Goal: Task Accomplishment & Management: Manage account settings

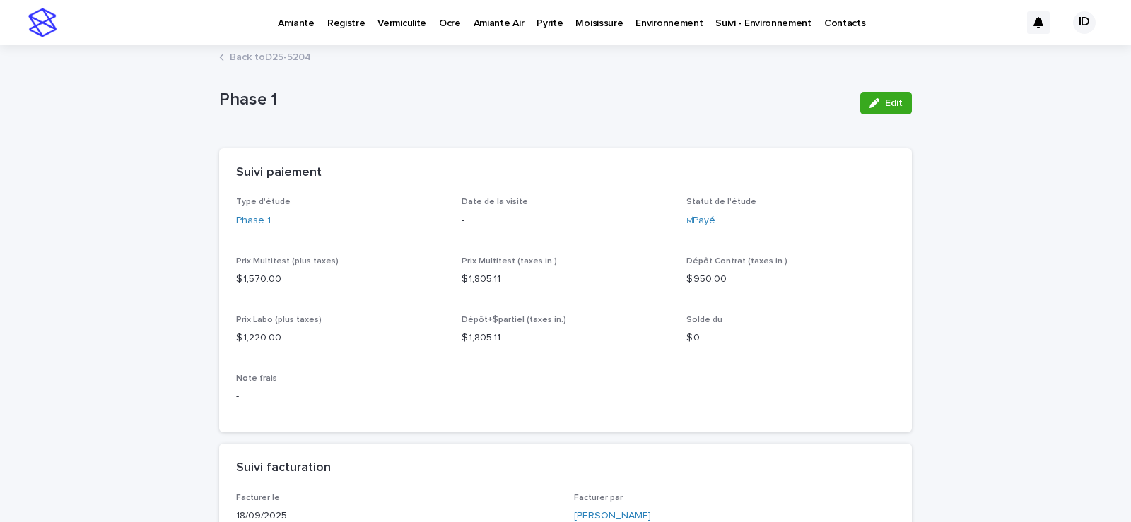
click at [290, 22] on p "Amiante" at bounding box center [296, 15] width 37 height 30
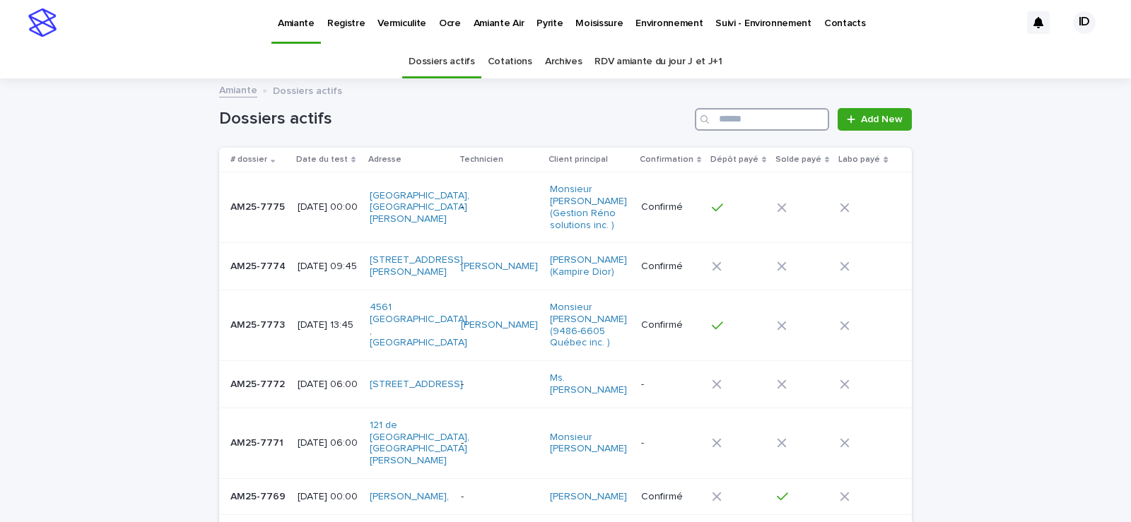
click at [760, 119] on input "Search" at bounding box center [762, 119] width 134 height 23
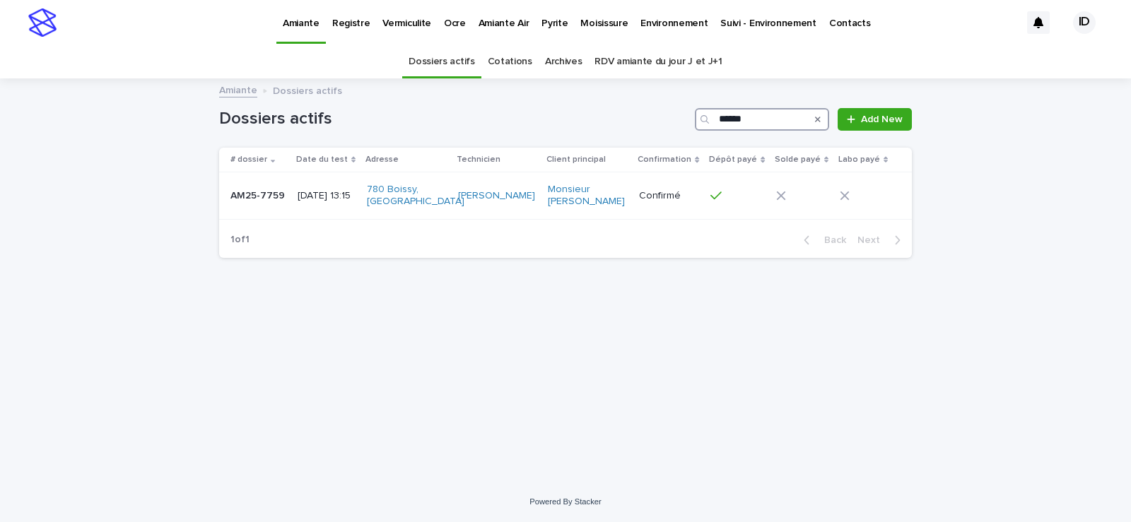
type input "******"
click at [301, 212] on td "[DATE] 13:15" at bounding box center [326, 196] width 69 height 47
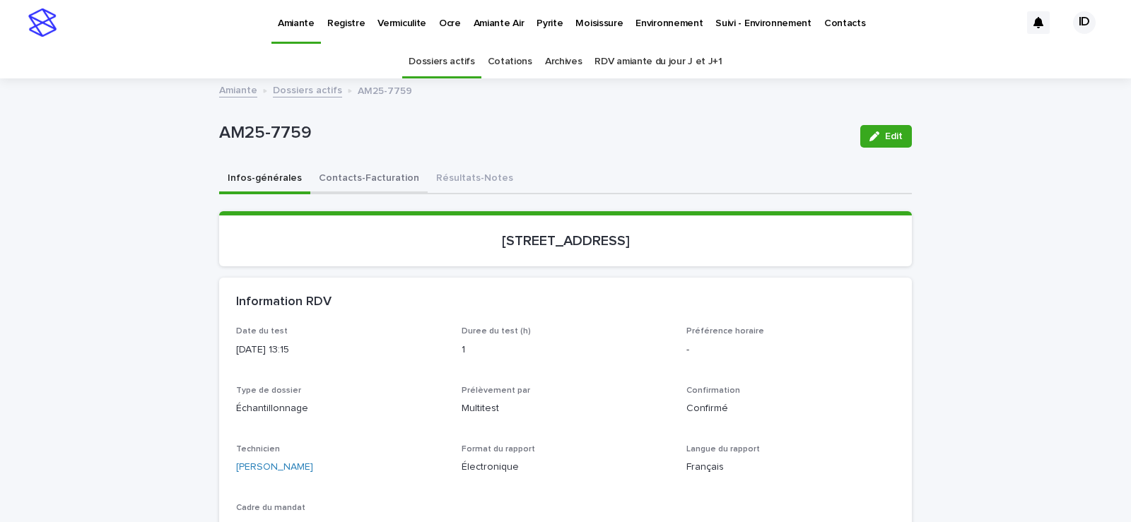
click at [353, 179] on button "Contacts-Facturation" at bounding box center [368, 180] width 117 height 30
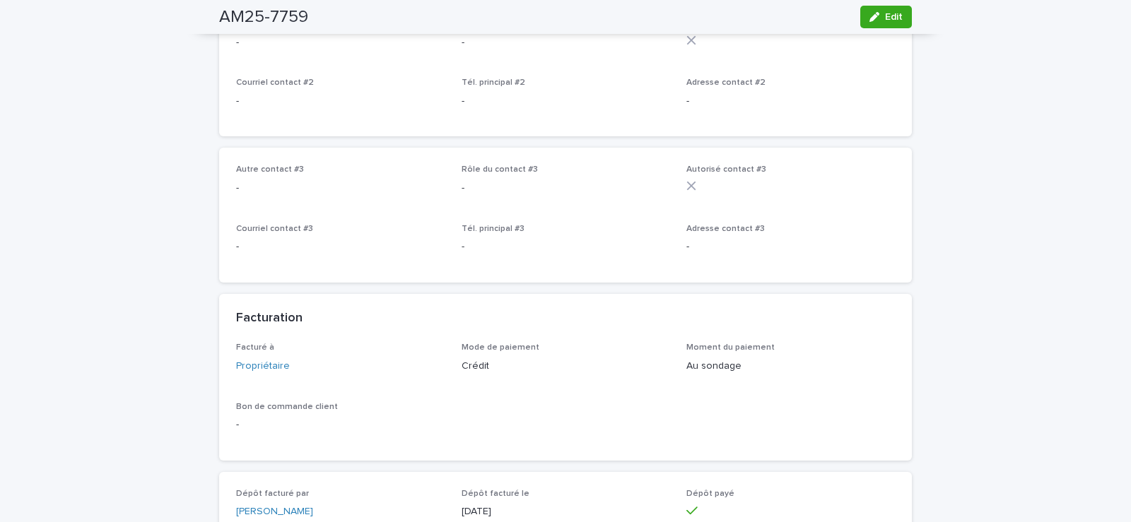
scroll to position [990, 0]
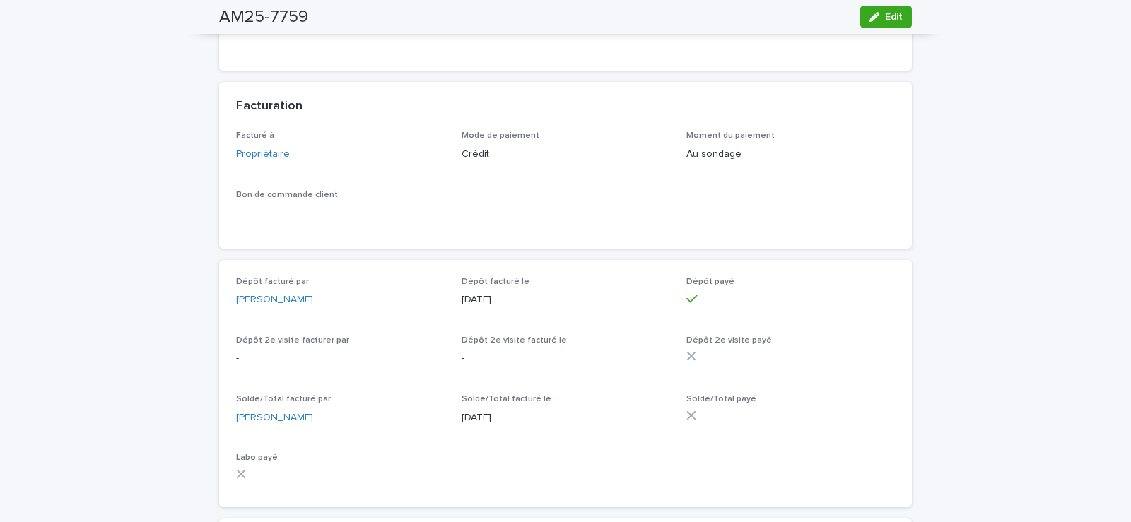
drag, startPoint x: 878, startPoint y: 10, endPoint x: 668, endPoint y: 416, distance: 457.6
click at [877, 11] on button "Edit" at bounding box center [886, 17] width 52 height 23
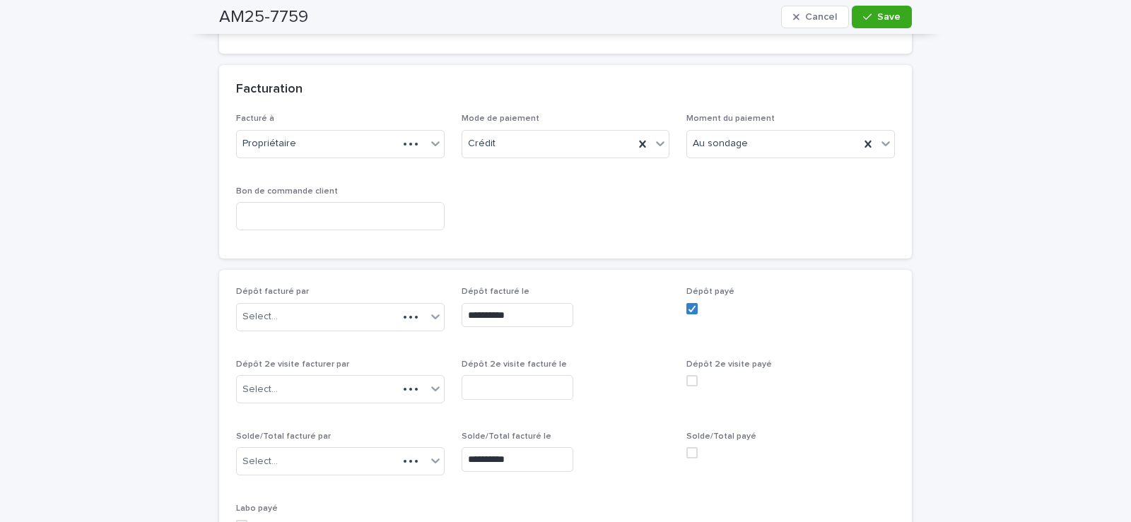
scroll to position [1102, 0]
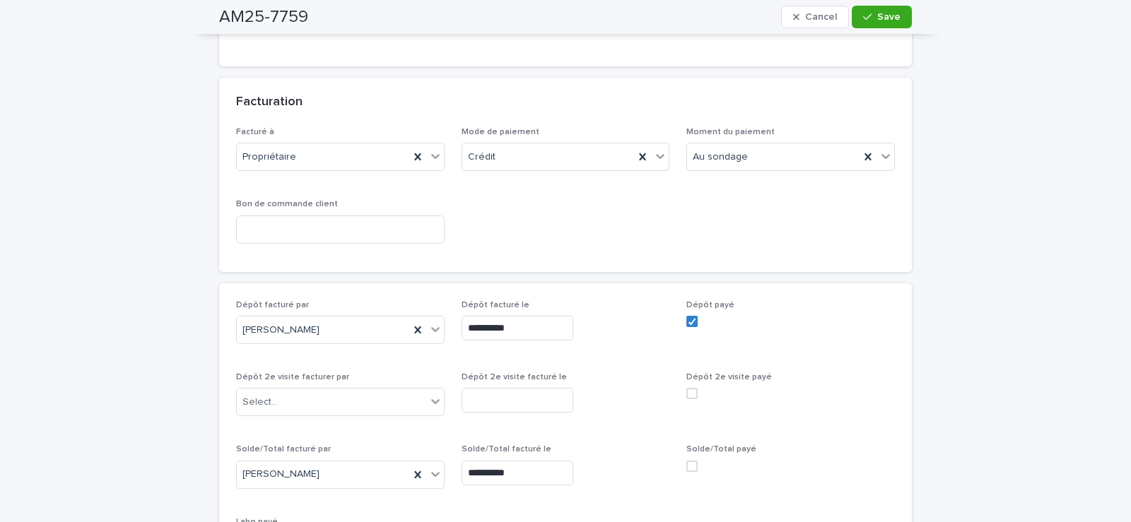
click at [687, 471] on span at bounding box center [692, 466] width 11 height 11
click at [880, 18] on span "Save" at bounding box center [888, 17] width 23 height 10
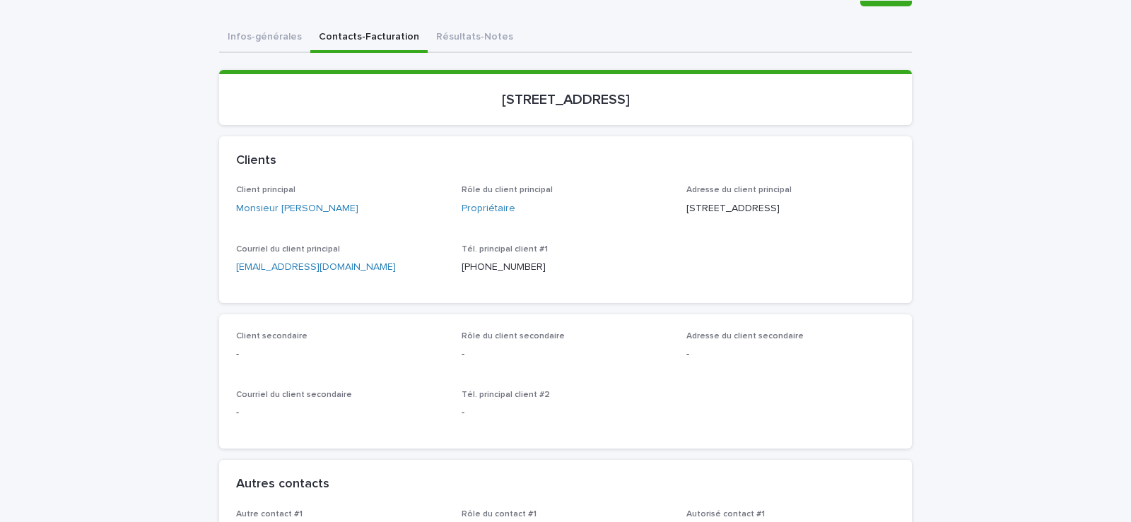
scroll to position [0, 0]
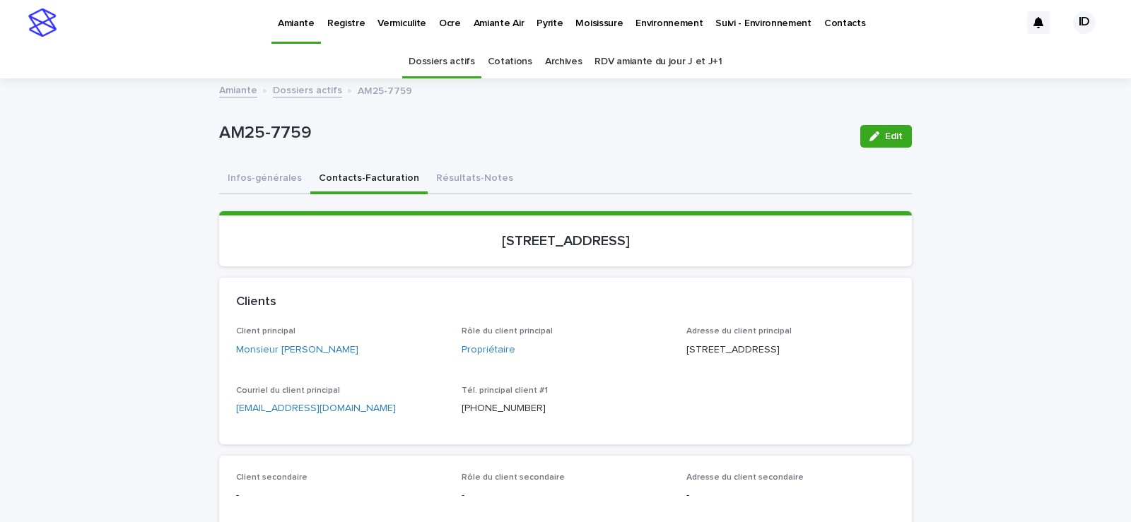
click at [647, 21] on p "Environnement" at bounding box center [669, 15] width 67 height 30
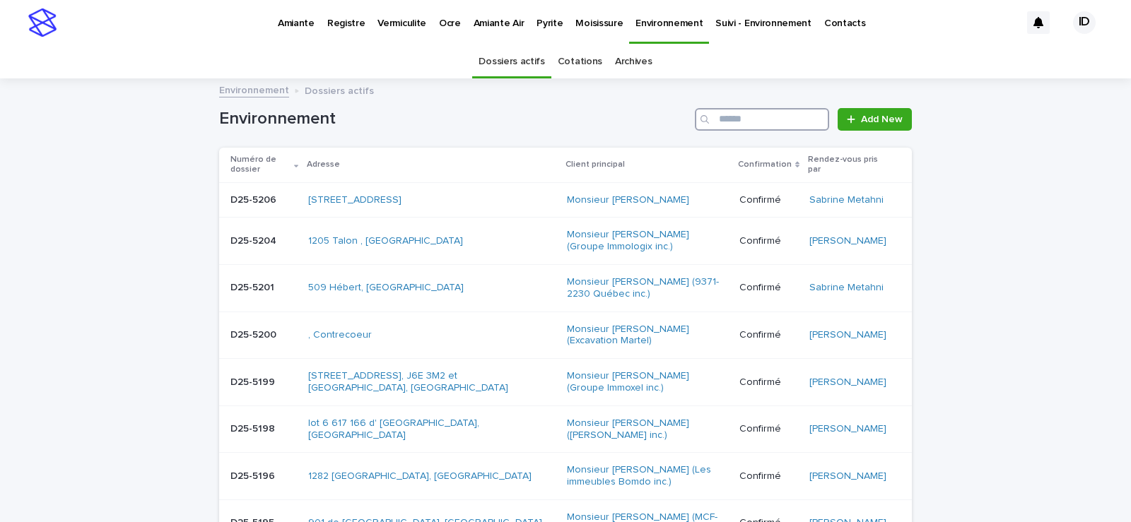
click at [770, 122] on input "Search" at bounding box center [762, 119] width 134 height 23
type input "****"
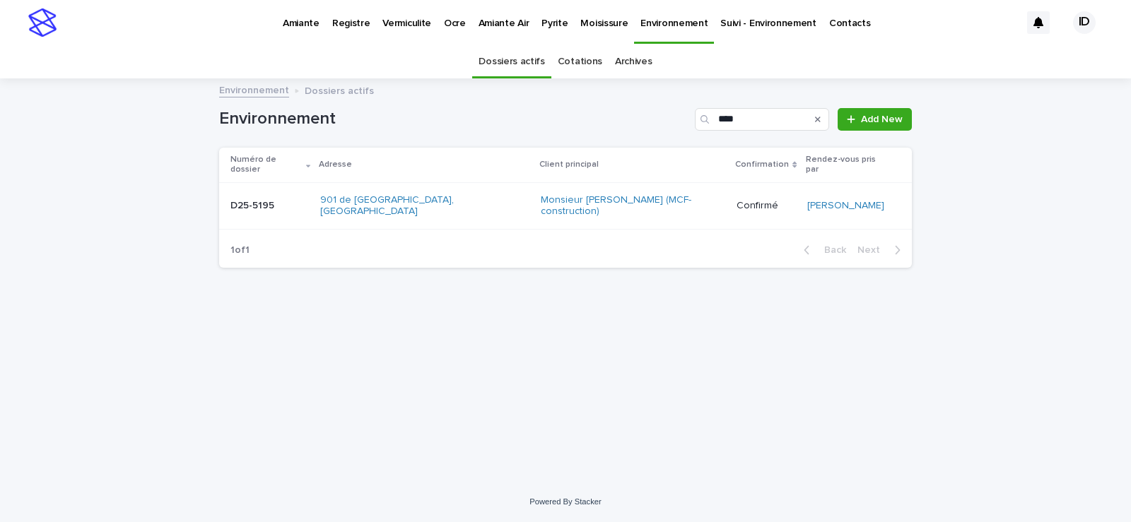
click at [424, 201] on div "901 de [GEOGRAPHIC_DATA], [GEOGRAPHIC_DATA]" at bounding box center [424, 206] width 209 height 35
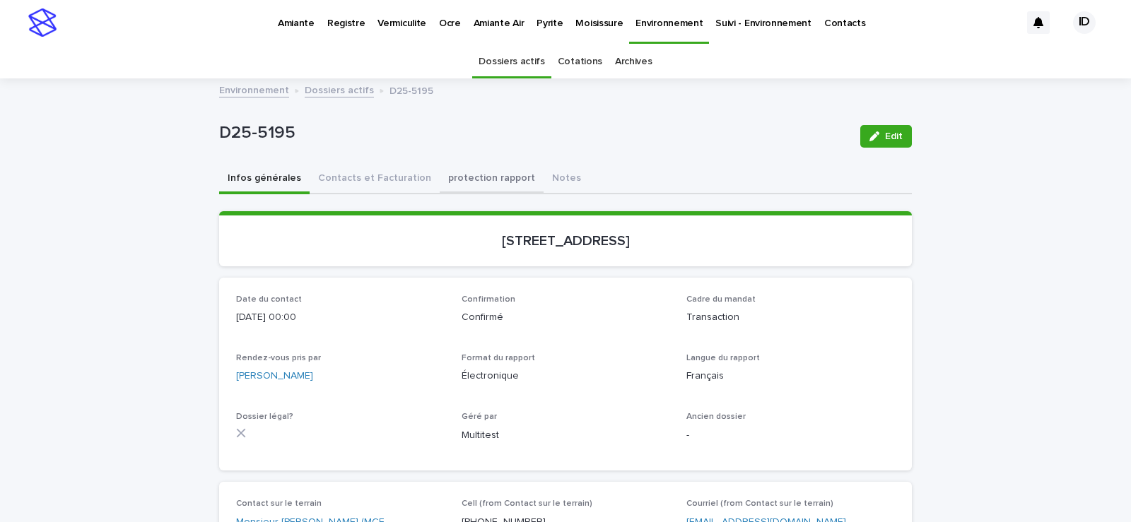
drag, startPoint x: 358, startPoint y: 179, endPoint x: 465, endPoint y: 192, distance: 107.5
click at [358, 178] on button "Contacts et Facturation" at bounding box center [375, 180] width 130 height 30
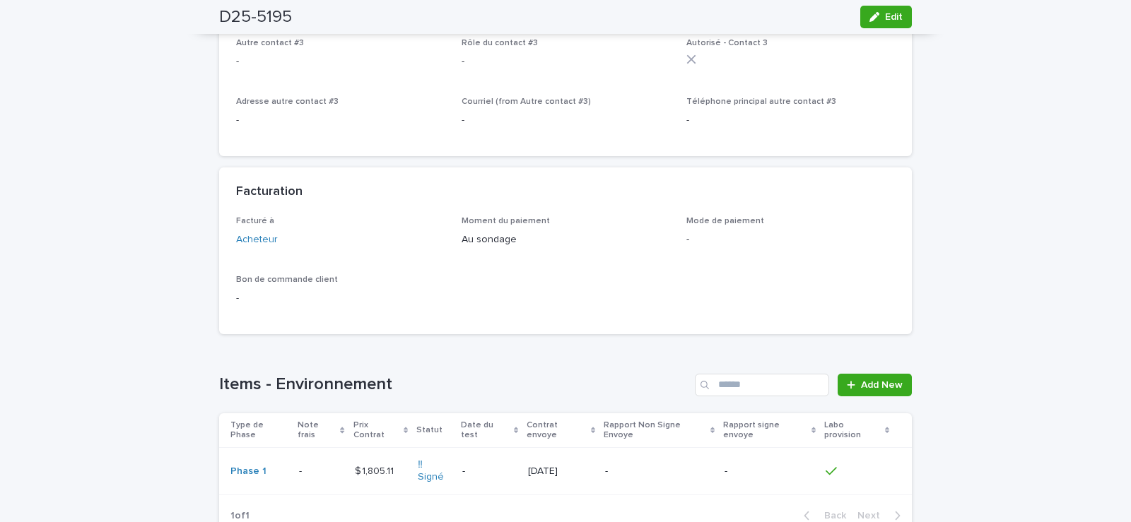
scroll to position [990, 0]
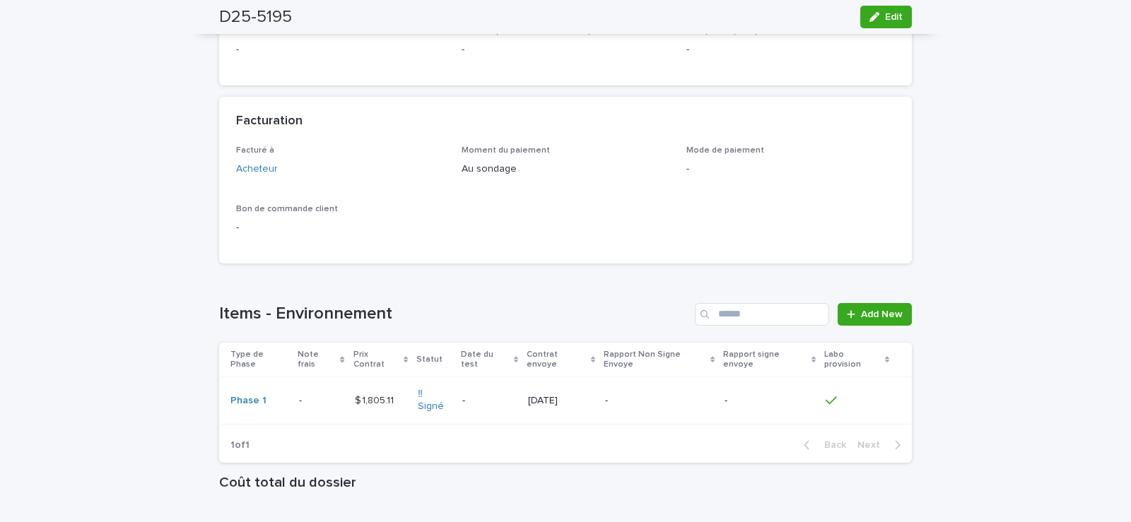
click at [465, 397] on div "-" at bounding box center [489, 401] width 54 height 23
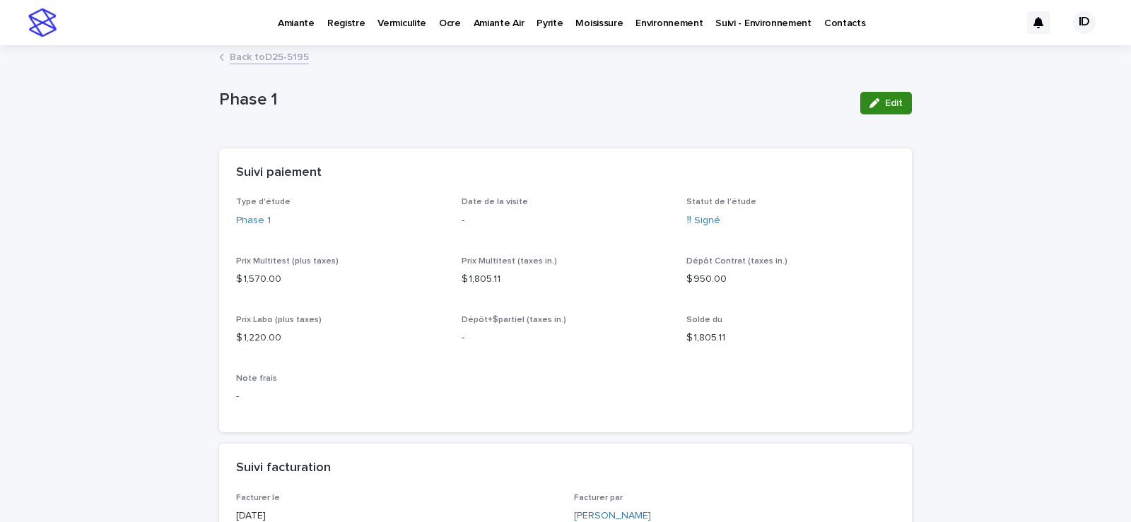
click at [885, 106] on span "Edit" at bounding box center [894, 103] width 18 height 10
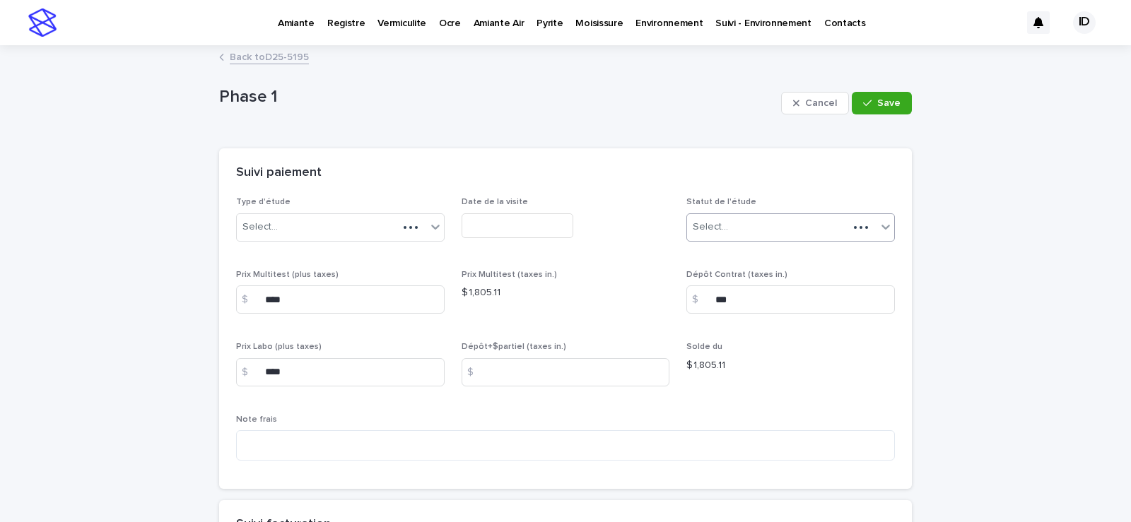
click at [884, 226] on icon at bounding box center [886, 227] width 14 height 14
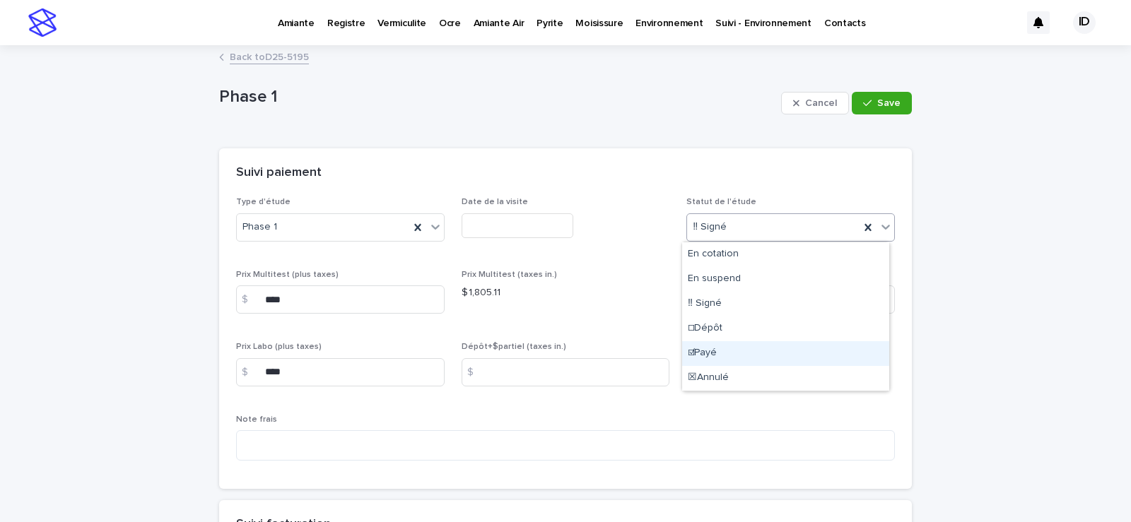
click at [696, 351] on div "☑Payé" at bounding box center [785, 353] width 207 height 25
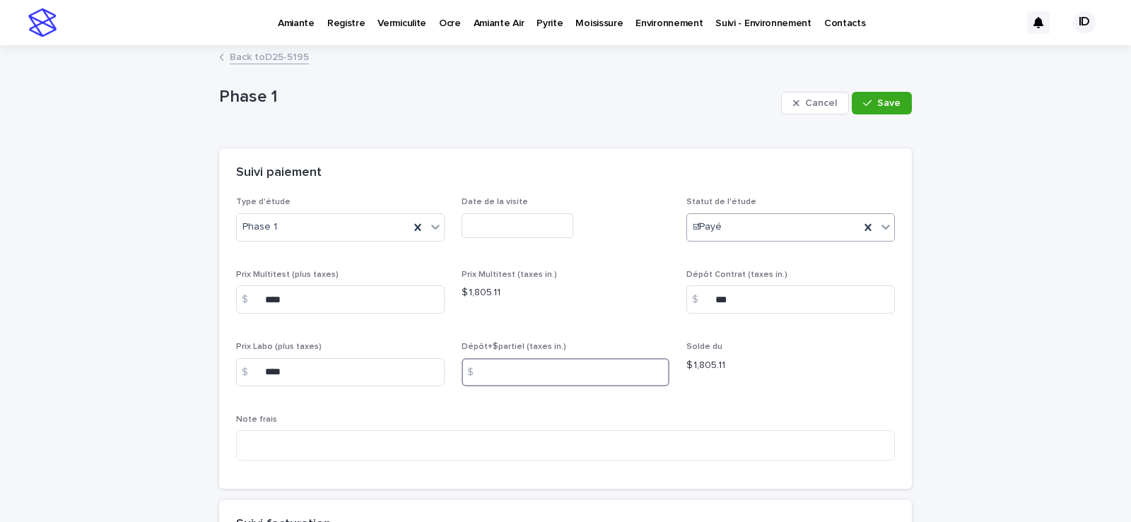
click at [541, 373] on input at bounding box center [566, 372] width 209 height 28
type input "*******"
click at [892, 100] on span "Save" at bounding box center [888, 103] width 23 height 10
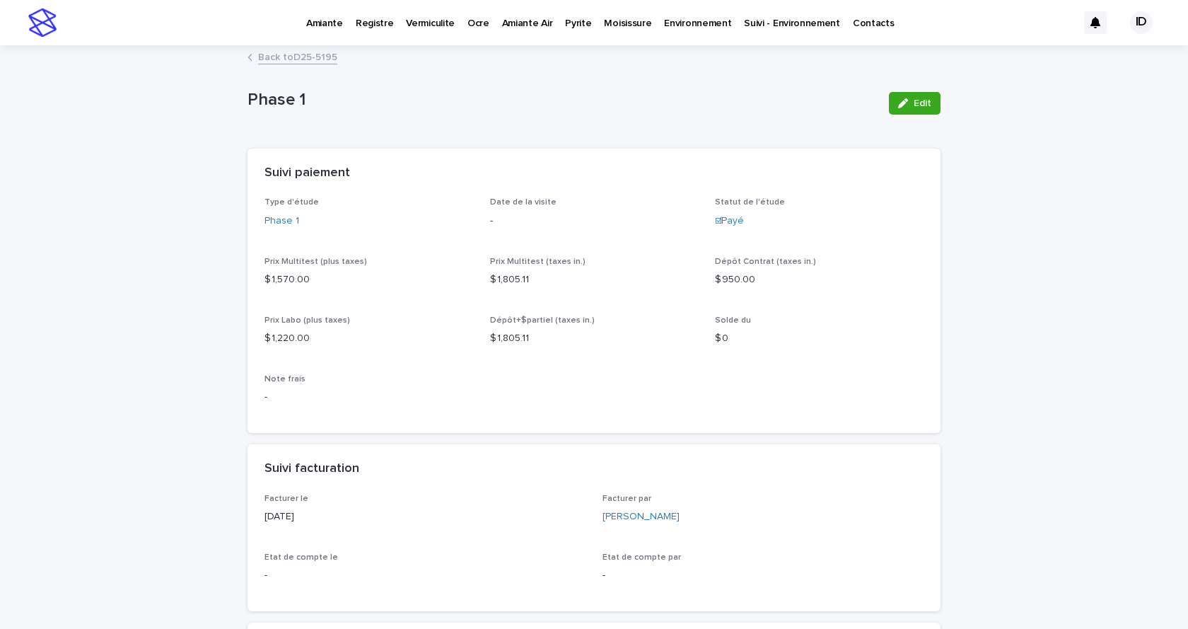
click at [566, 22] on p "Pyrite" at bounding box center [578, 15] width 26 height 30
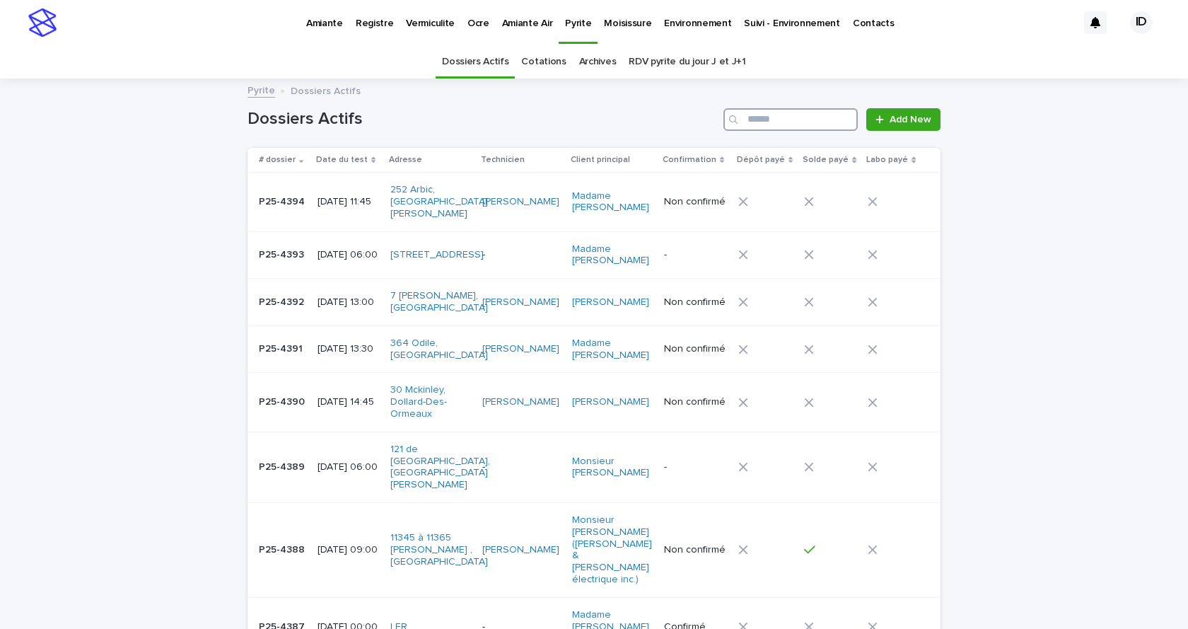
click at [773, 119] on input "Search" at bounding box center [790, 119] width 134 height 23
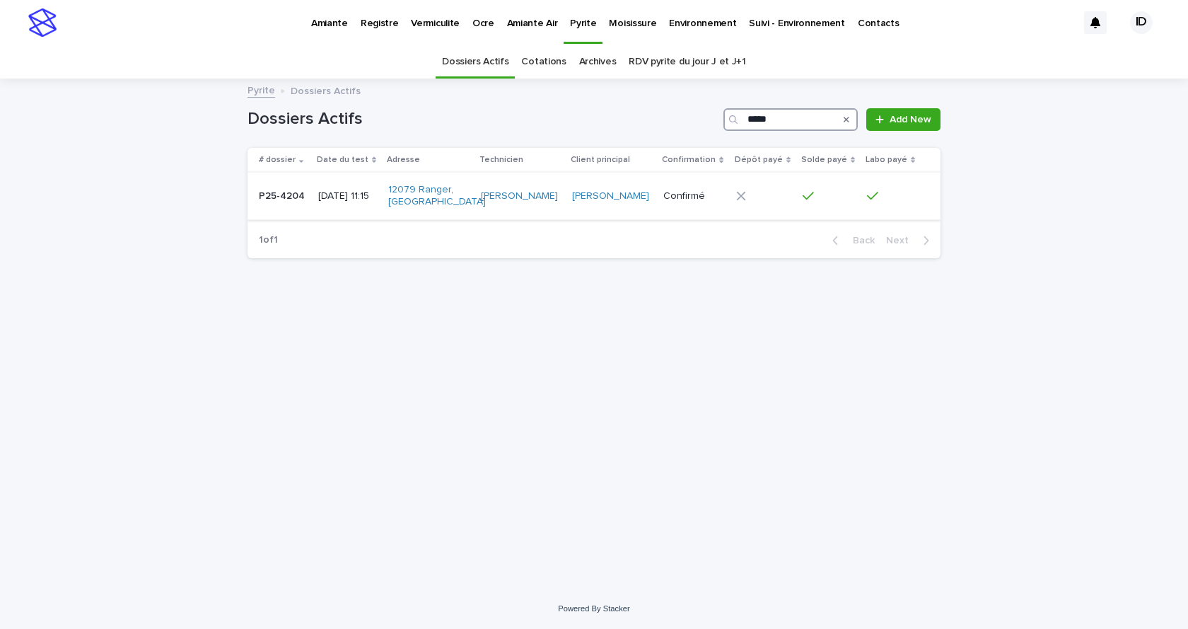
type input "*****"
click at [554, 208] on div "[PERSON_NAME]" at bounding box center [521, 196] width 80 height 23
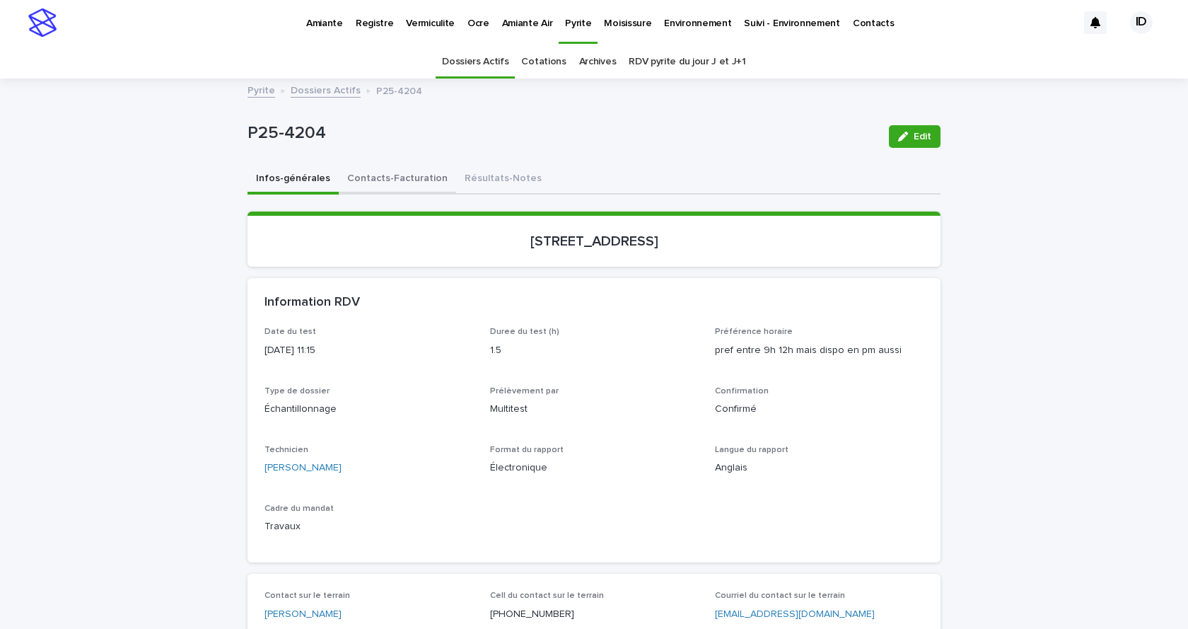
click at [402, 180] on button "Contacts-Facturation" at bounding box center [397, 180] width 117 height 30
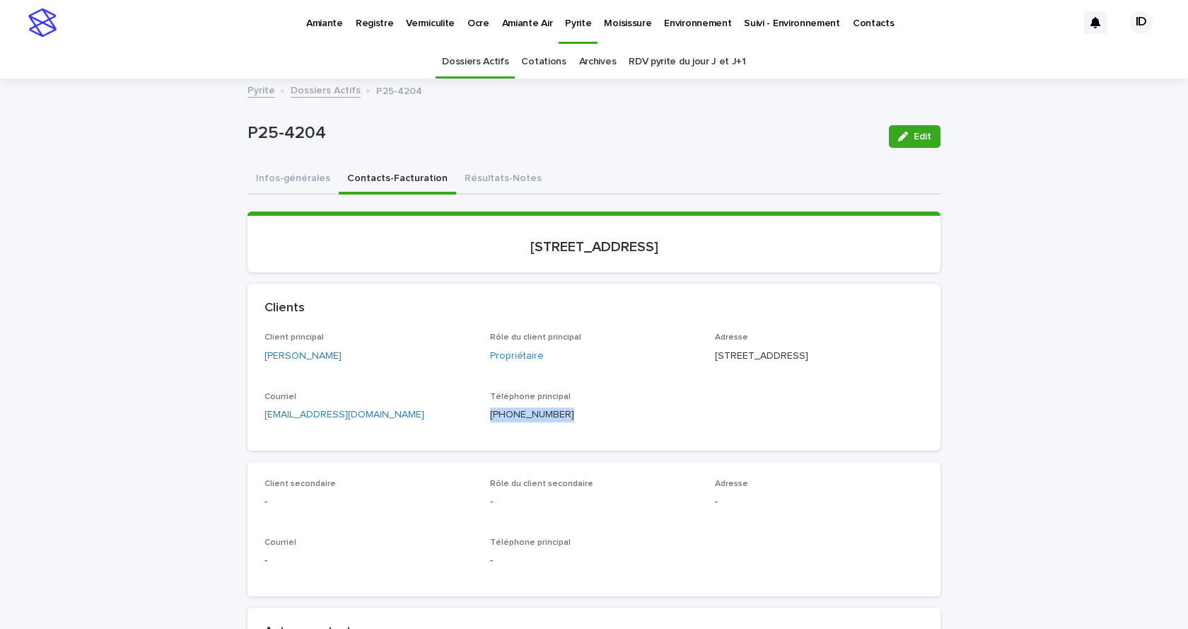
drag, startPoint x: 551, startPoint y: 428, endPoint x: 483, endPoint y: 429, distance: 67.9
click at [483, 429] on div "Client principal [PERSON_NAME] Rôle du client principal Propriétaire Adresse [S…" at bounding box center [593, 382] width 659 height 100
click at [684, 24] on p "Environnement" at bounding box center [697, 15] width 67 height 30
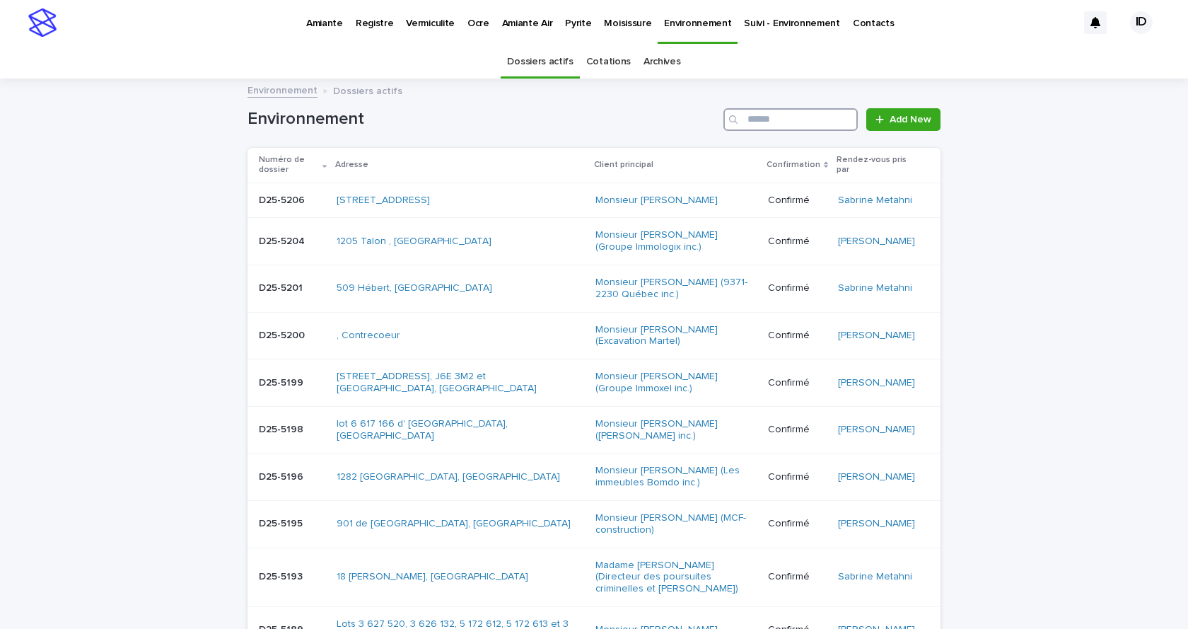
click at [790, 122] on input "Search" at bounding box center [790, 119] width 134 height 23
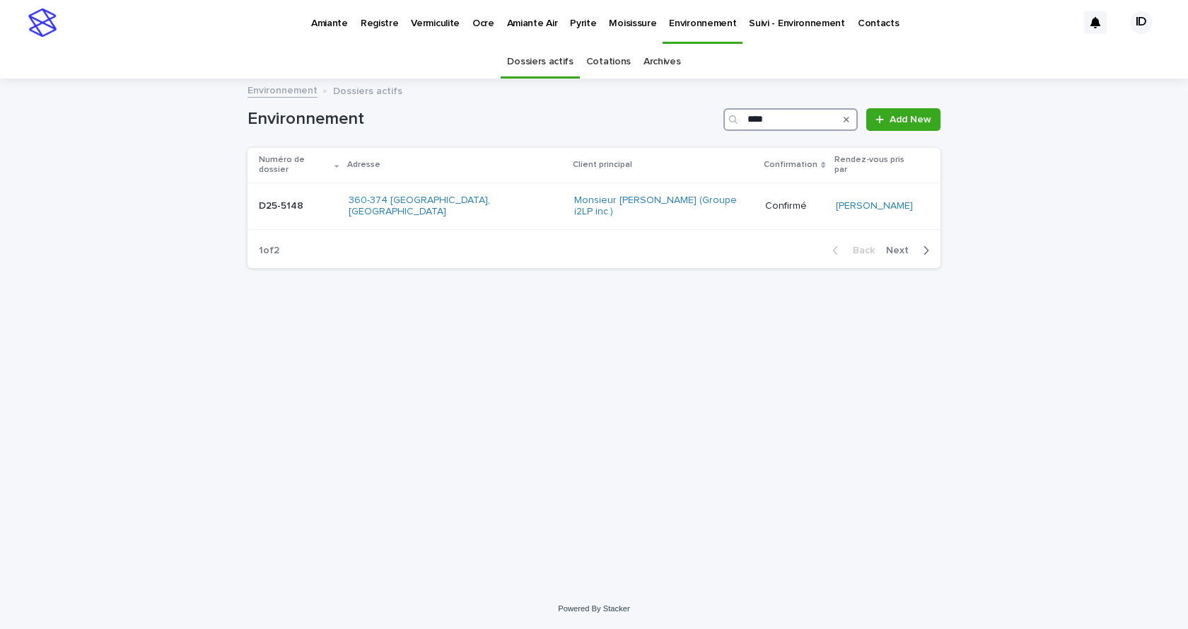
type input "****"
click at [511, 202] on td "360-374 [GEOGRAPHIC_DATA], [GEOGRAPHIC_DATA]" at bounding box center [456, 205] width 226 height 47
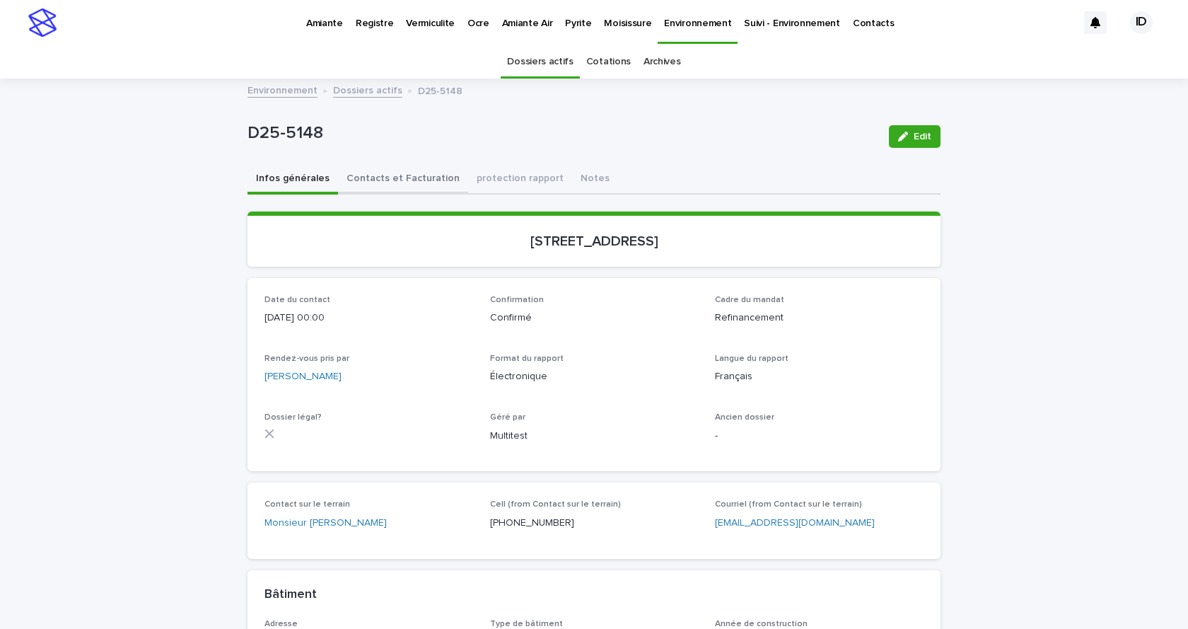
click at [406, 178] on button "Contacts et Facturation" at bounding box center [403, 180] width 130 height 30
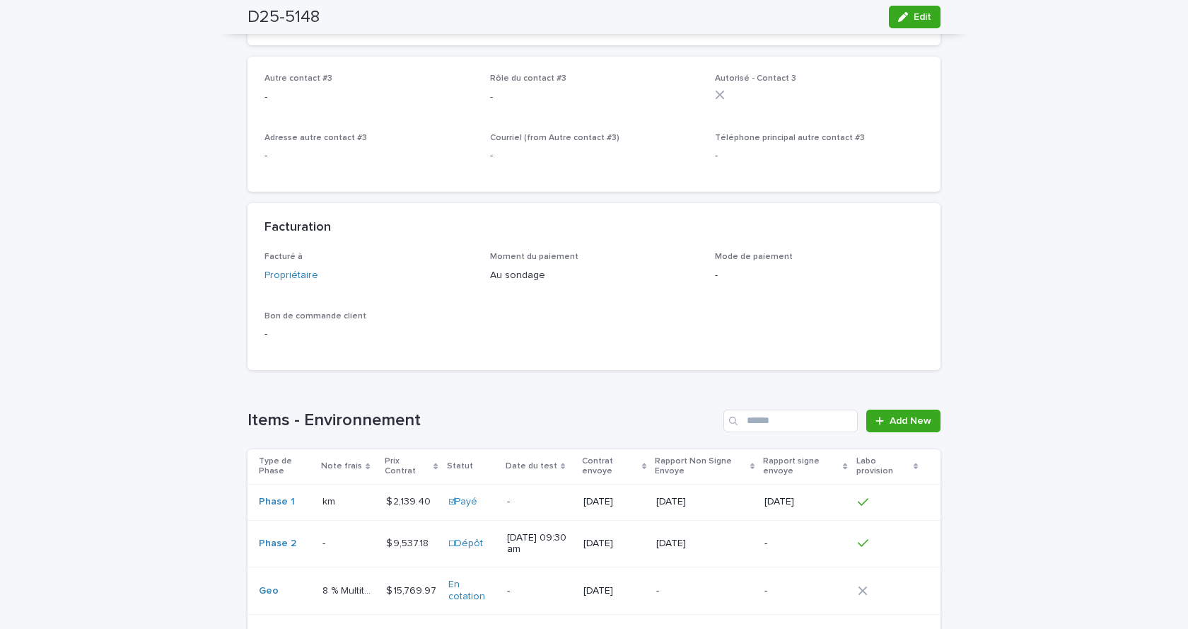
scroll to position [1010, 0]
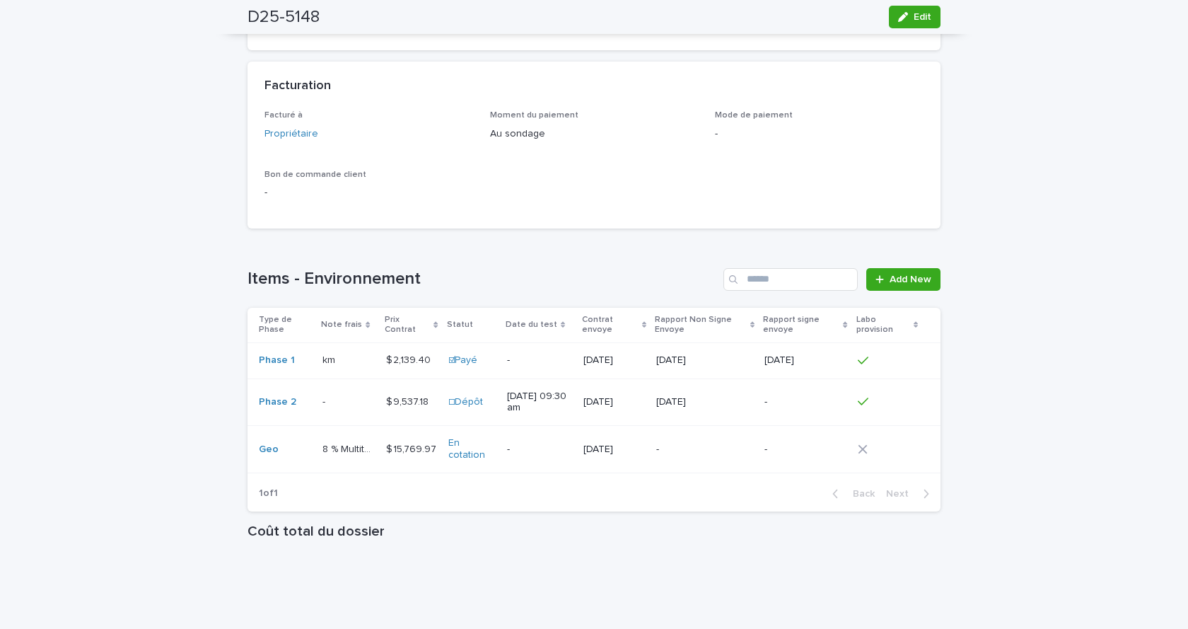
click at [399, 426] on td "$ 9,537.18 $ 9,537.18" at bounding box center [411, 401] width 62 height 47
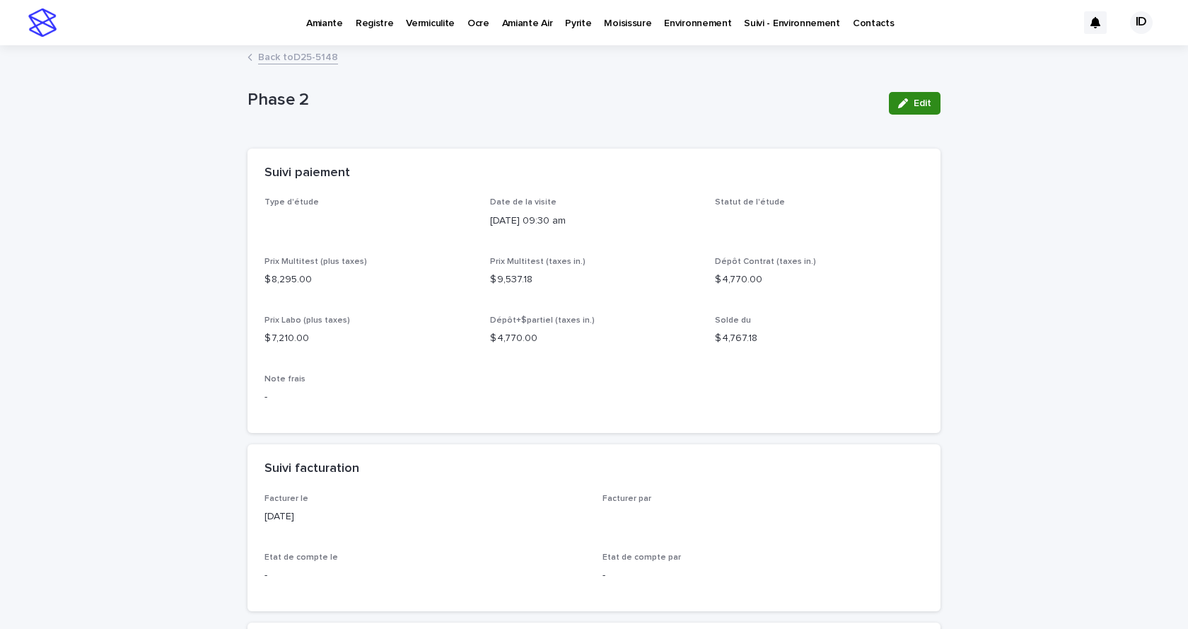
click at [904, 103] on div "button" at bounding box center [906, 103] width 16 height 10
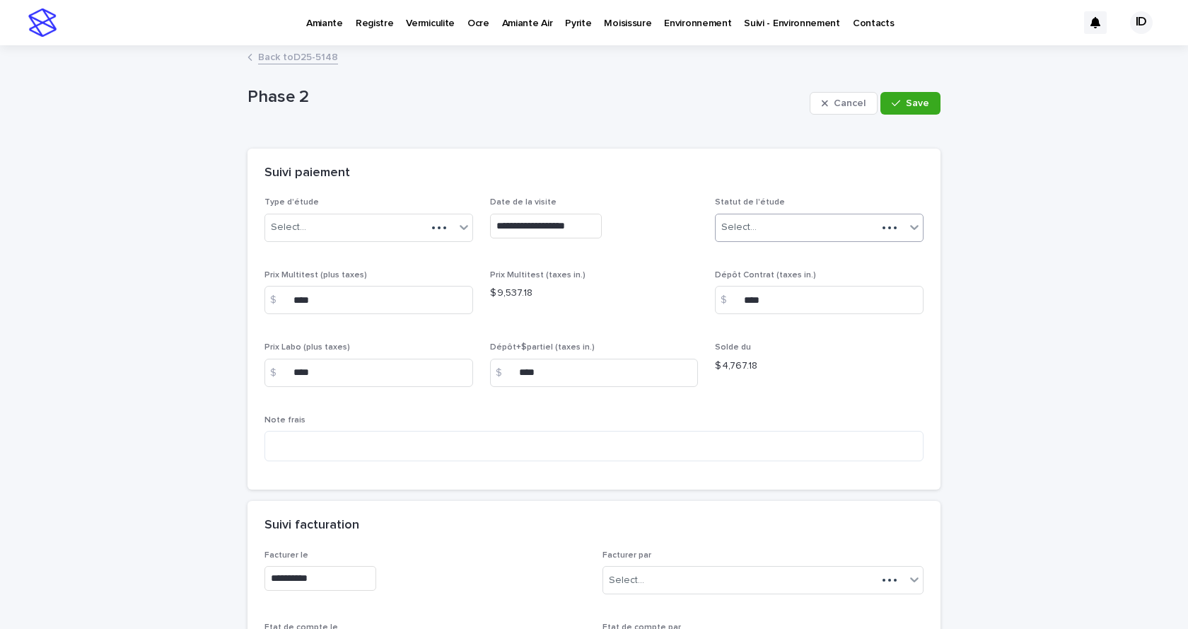
click at [913, 225] on icon at bounding box center [914, 227] width 14 height 14
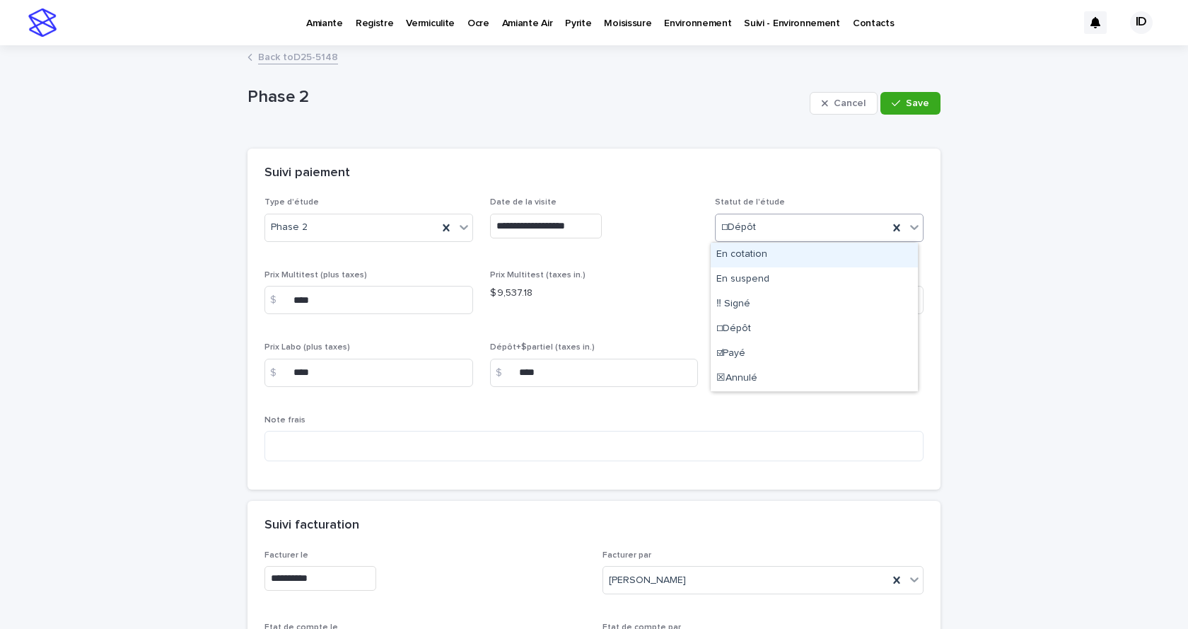
click at [759, 229] on div "☐Dépôt" at bounding box center [802, 227] width 173 height 23
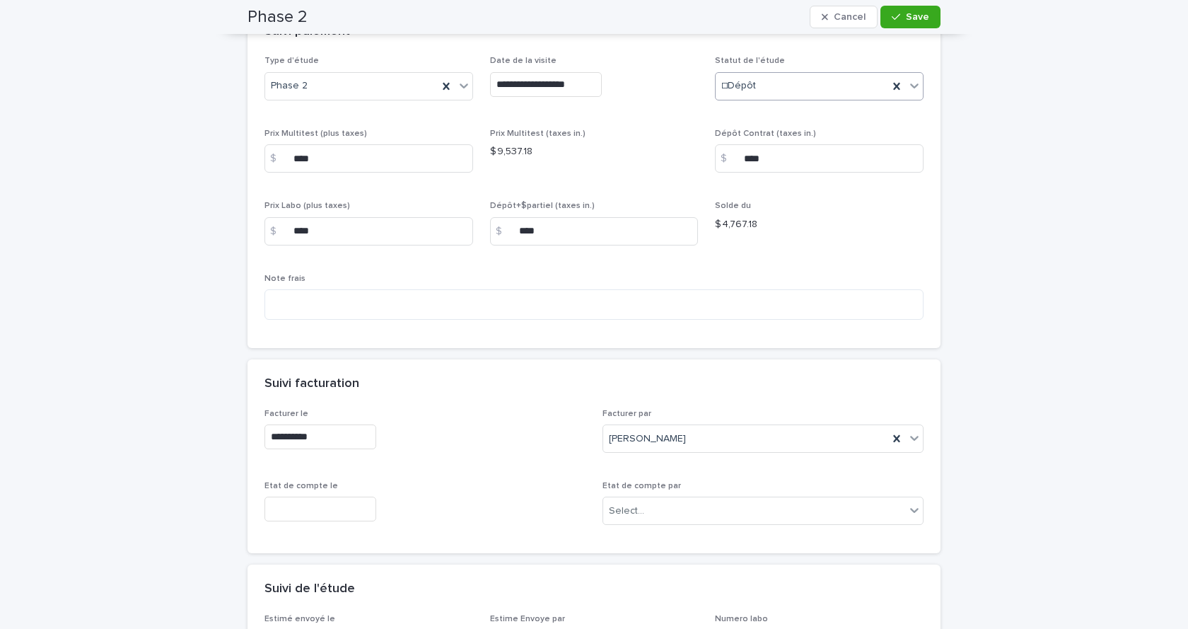
click at [358, 512] on input "text" at bounding box center [320, 508] width 112 height 25
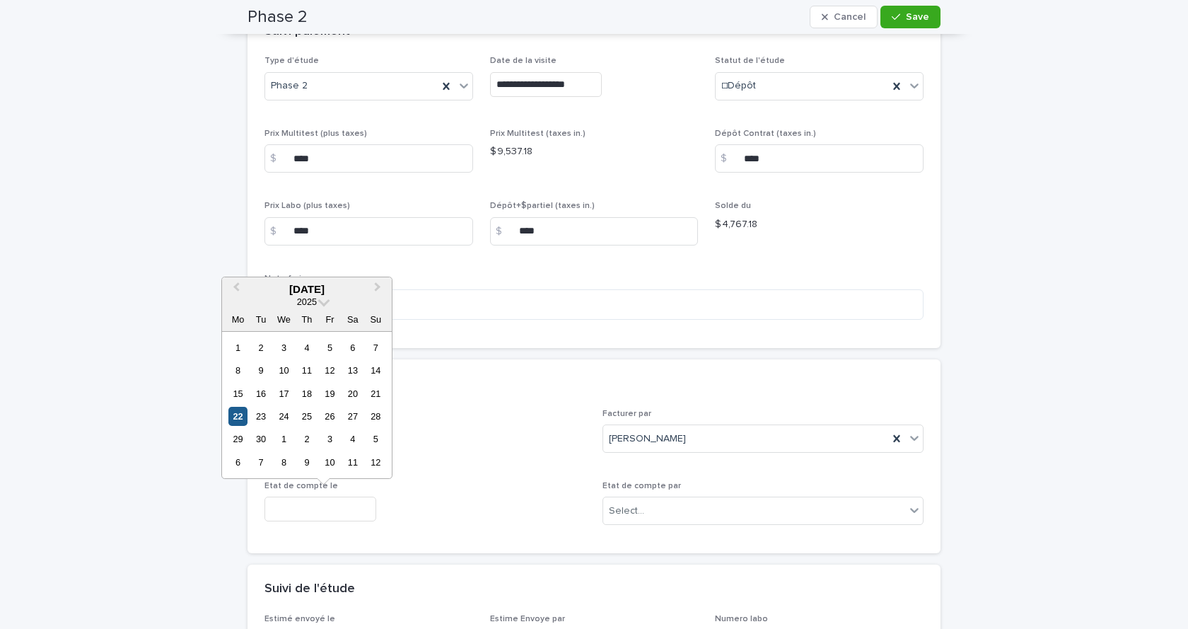
click at [235, 411] on div "22" at bounding box center [237, 416] width 19 height 19
type input "**********"
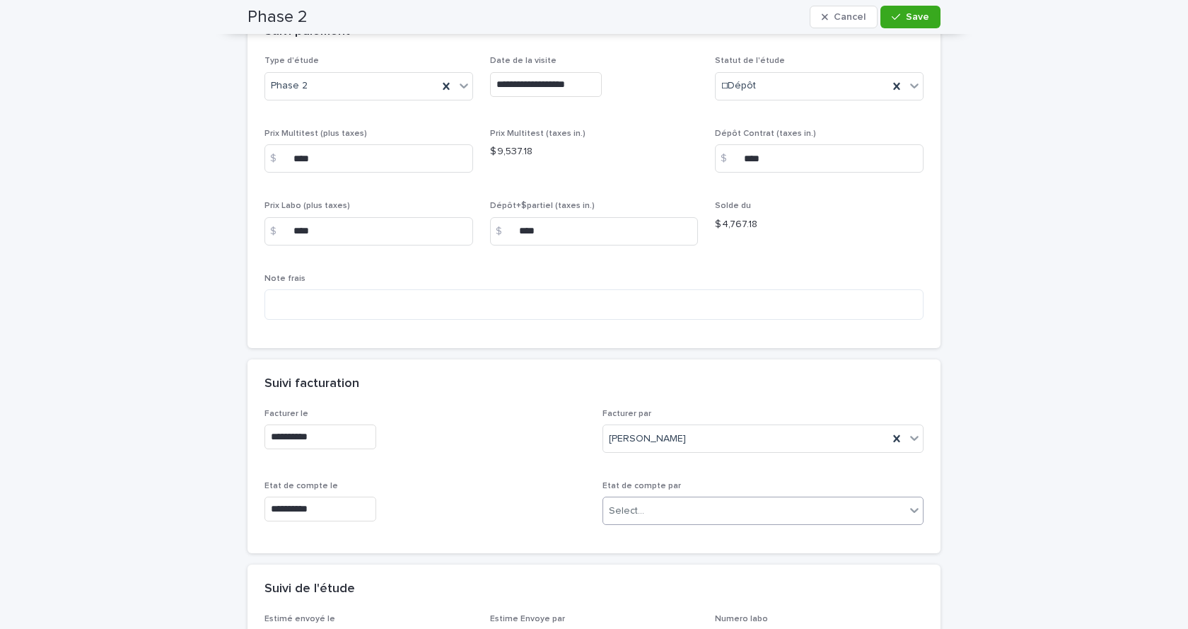
click at [681, 504] on div "Select..." at bounding box center [754, 510] width 302 height 23
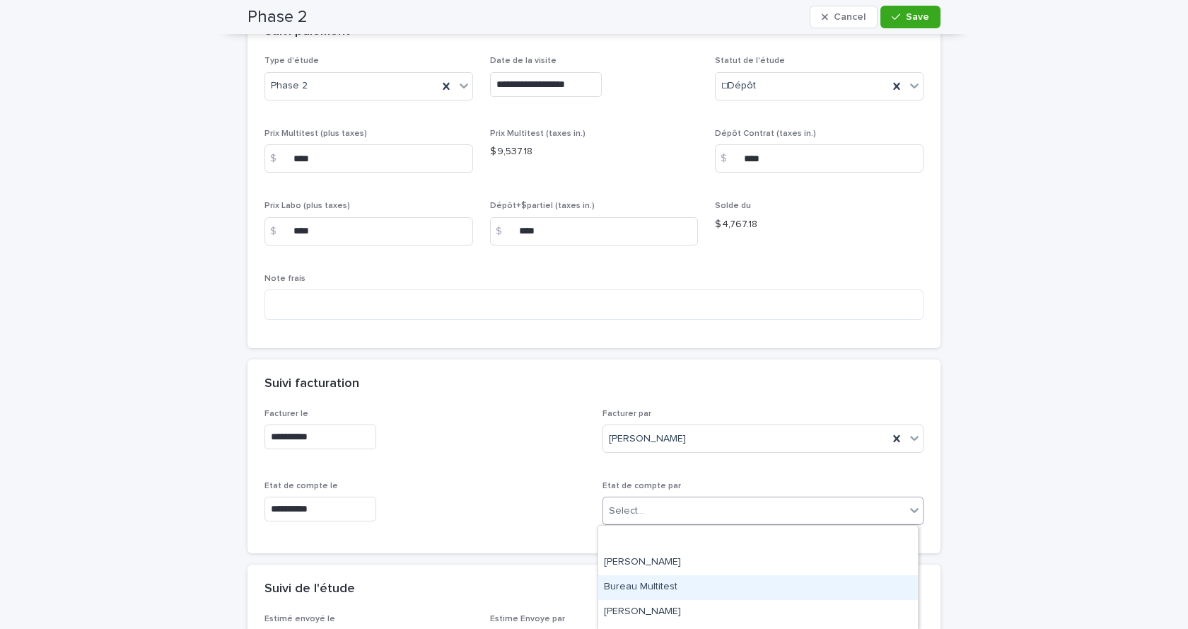
scroll to position [71, 0]
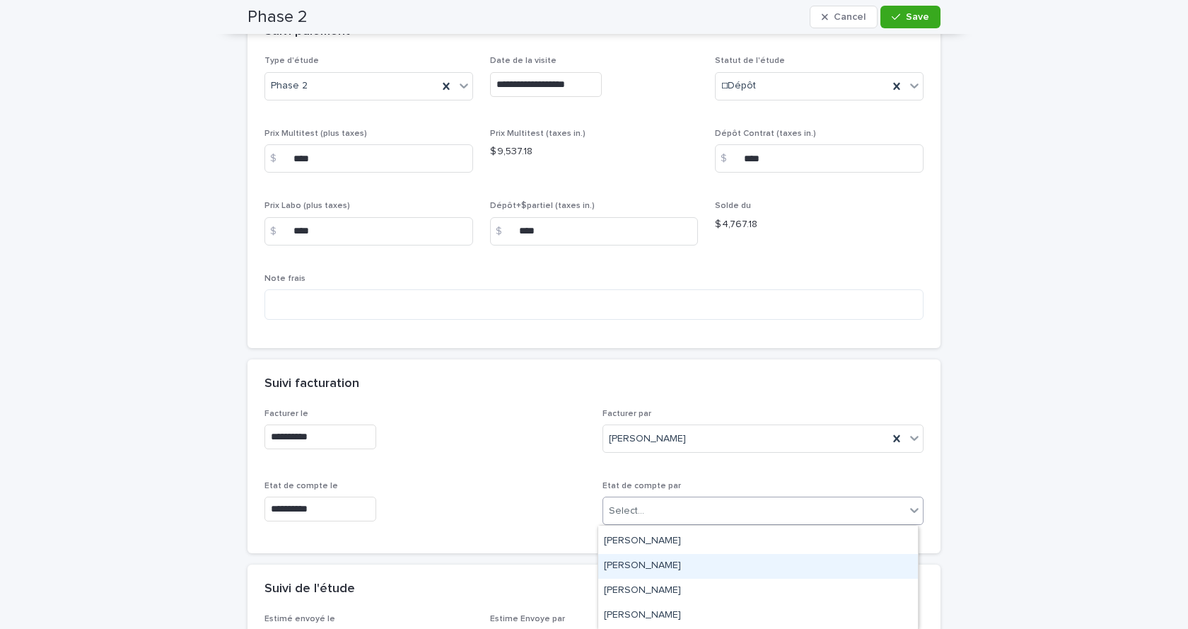
click at [641, 522] on div "[PERSON_NAME]" at bounding box center [758, 566] width 320 height 25
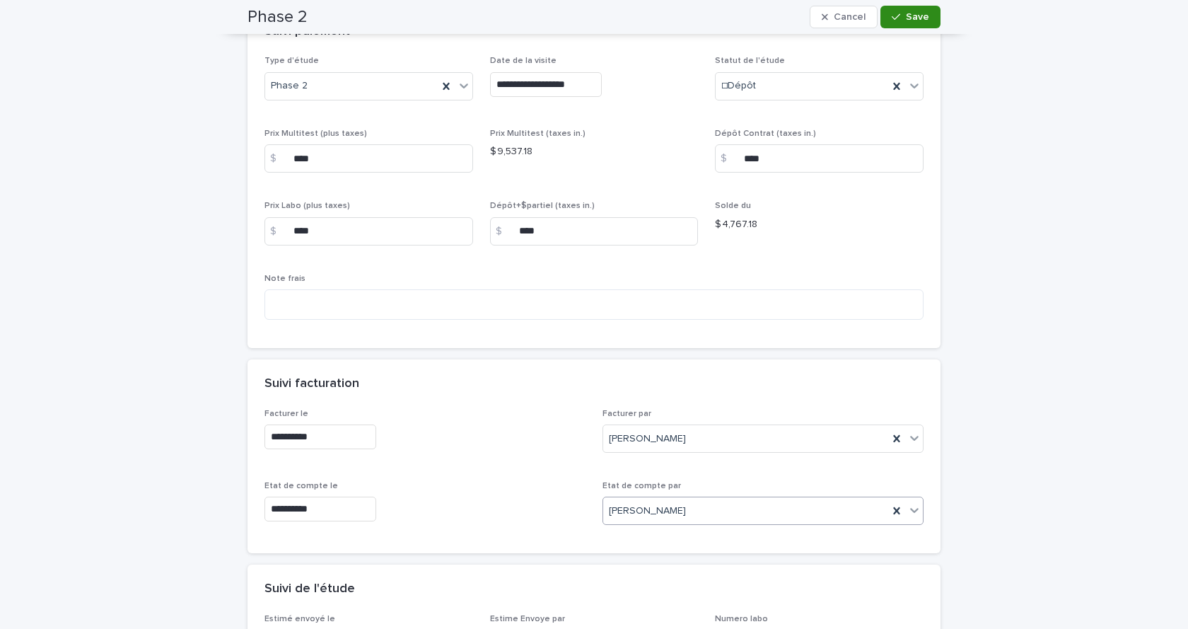
click at [917, 19] on span "Save" at bounding box center [917, 17] width 23 height 10
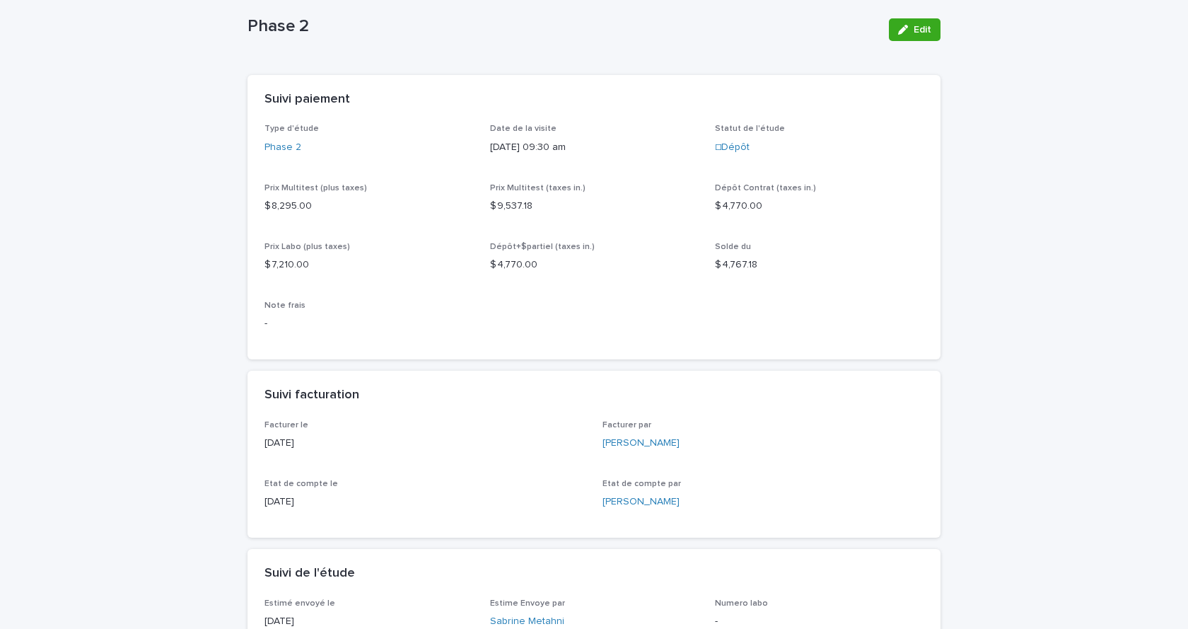
scroll to position [0, 0]
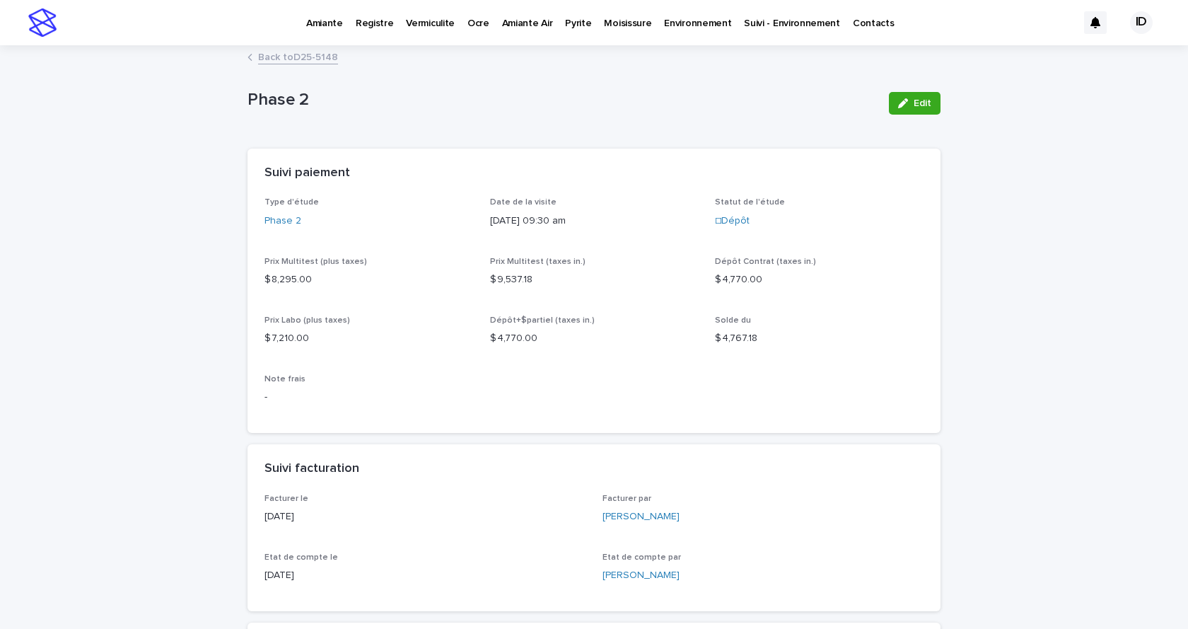
click at [310, 55] on link "Back to D25-5148" at bounding box center [298, 56] width 80 height 16
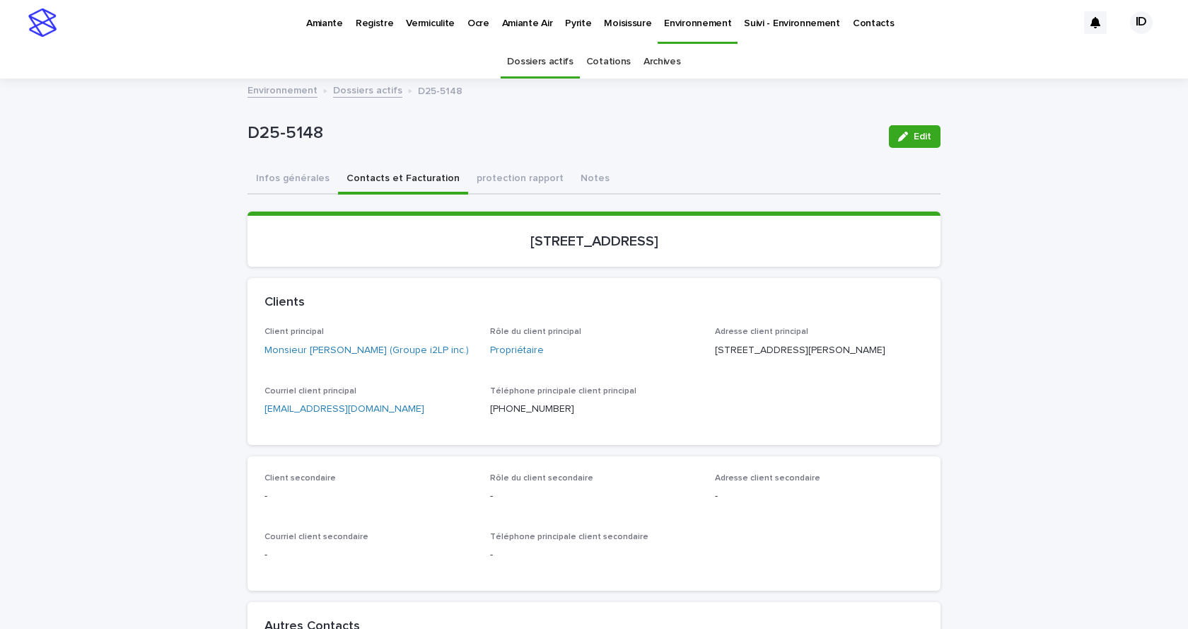
scroll to position [45, 0]
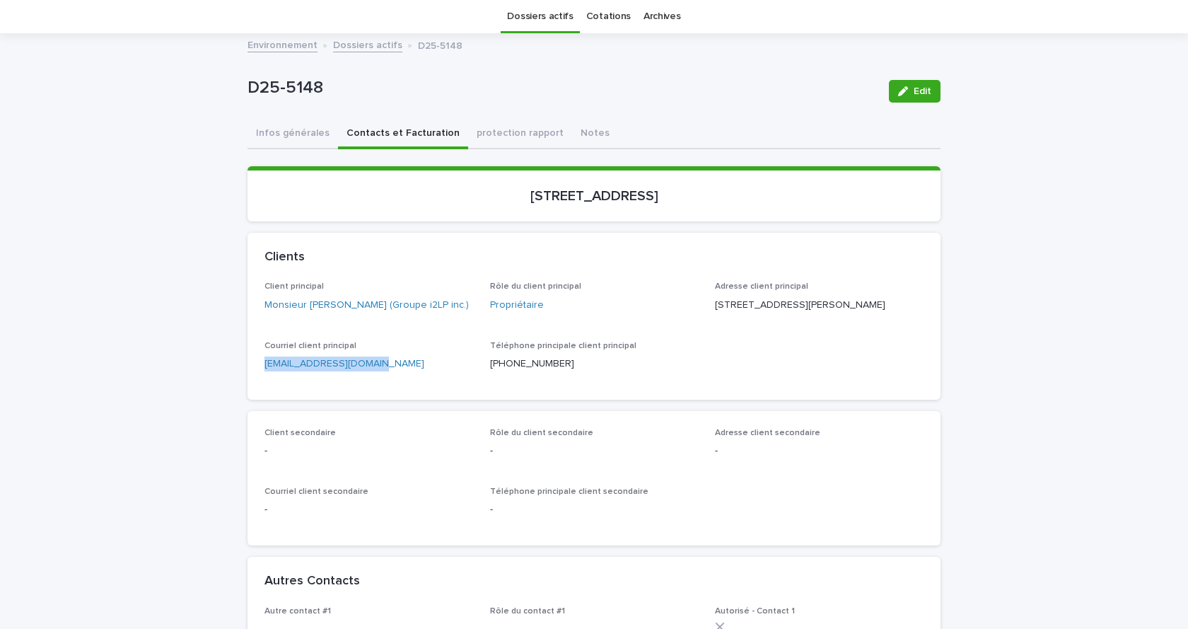
drag, startPoint x: 387, startPoint y: 384, endPoint x: 284, endPoint y: 375, distance: 102.9
copy link "[EMAIL_ADDRESS][DOMAIN_NAME]"
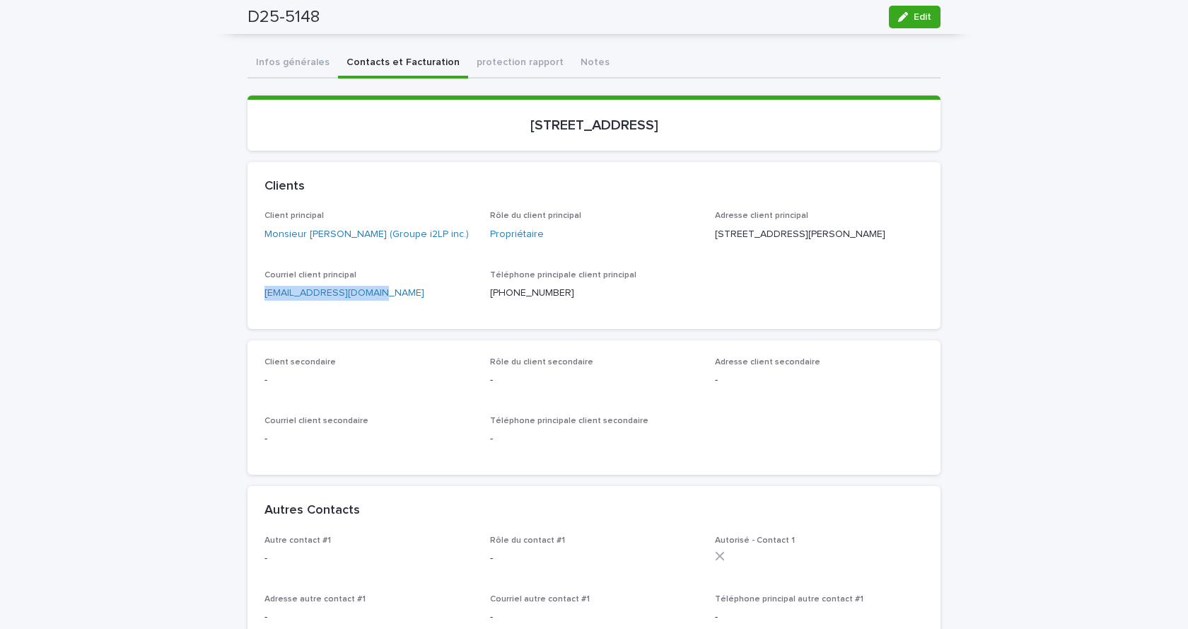
scroll to position [0, 0]
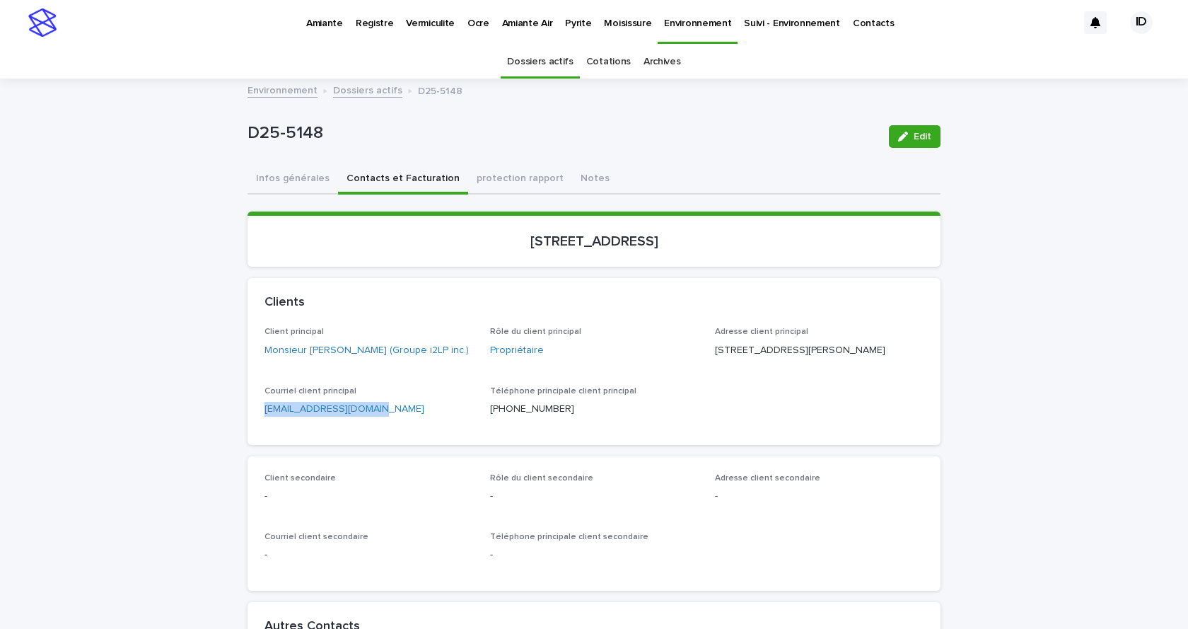
click at [364, 88] on link "Dossiers actifs" at bounding box center [367, 89] width 69 height 16
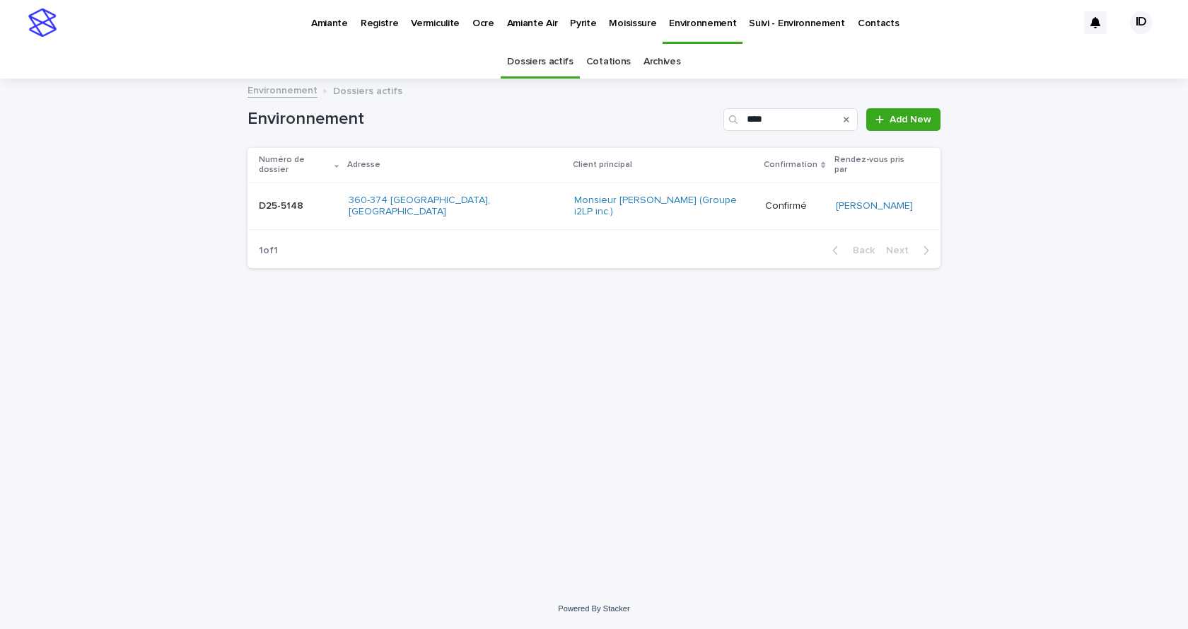
click at [847, 119] on icon "Search" at bounding box center [846, 120] width 6 height 6
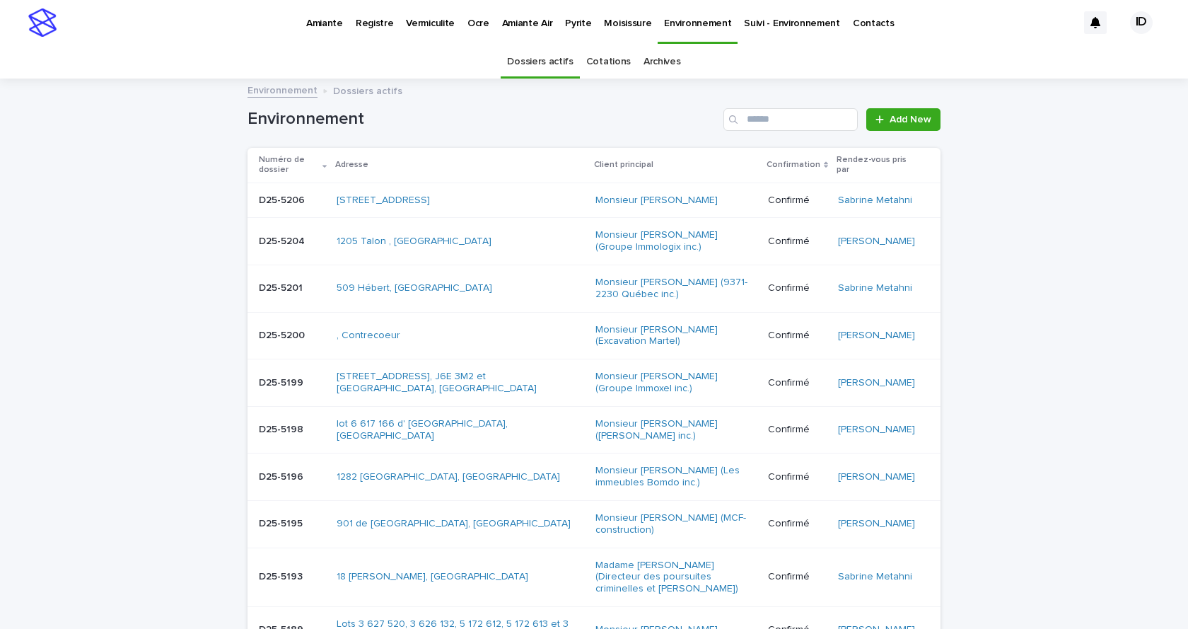
click at [286, 212] on div "D25-5206 D25-5206" at bounding box center [292, 200] width 66 height 23
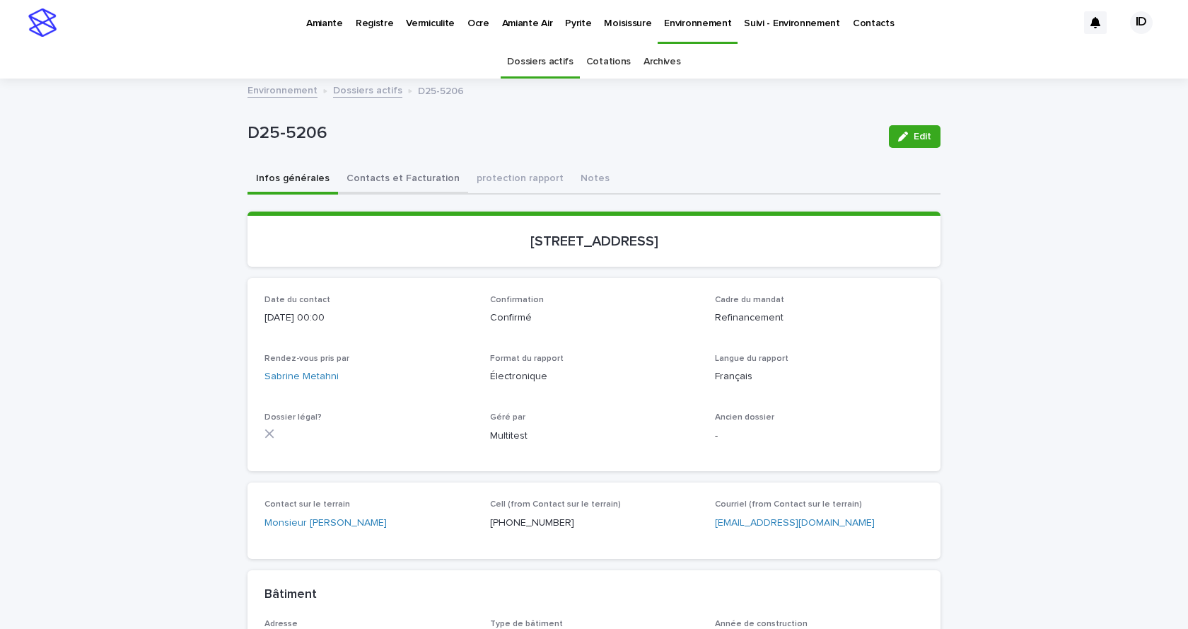
click at [394, 175] on button "Contacts et Facturation" at bounding box center [403, 180] width 130 height 30
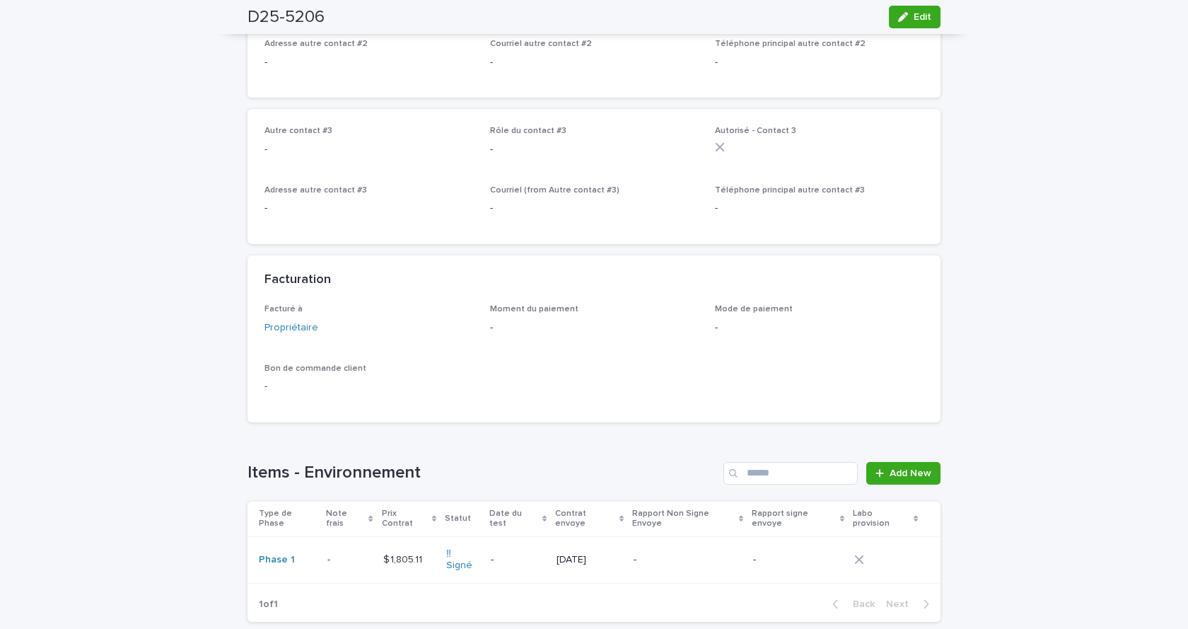
scroll to position [958, 0]
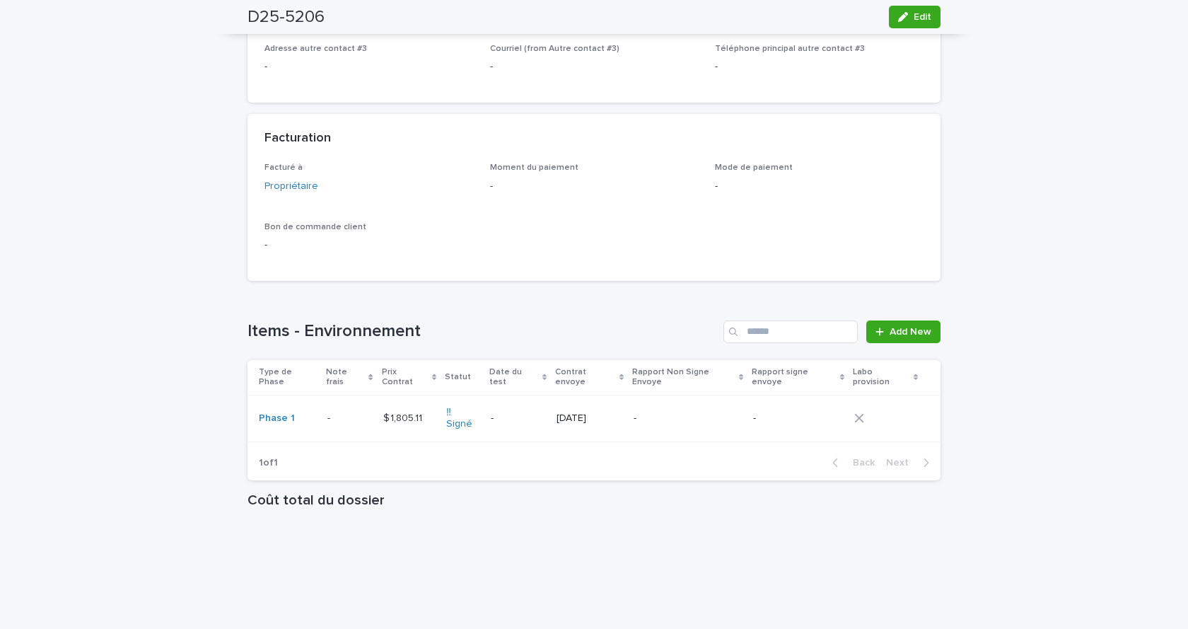
click at [303, 423] on div "Phase 1" at bounding box center [287, 418] width 57 height 23
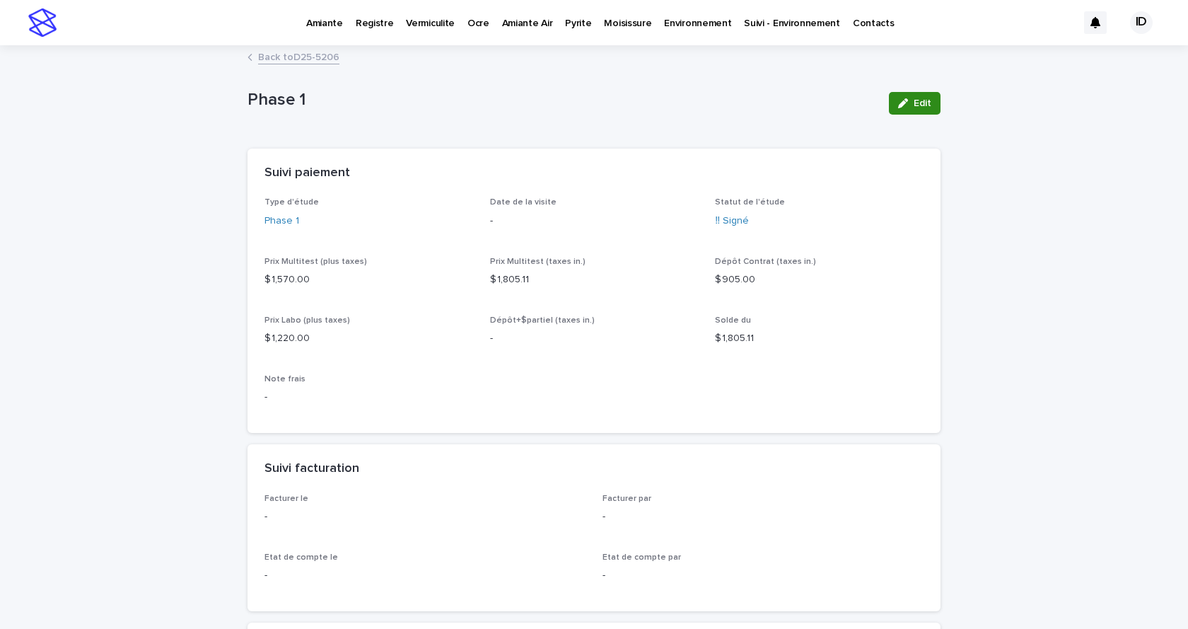
click at [928, 100] on button "Edit" at bounding box center [915, 103] width 52 height 23
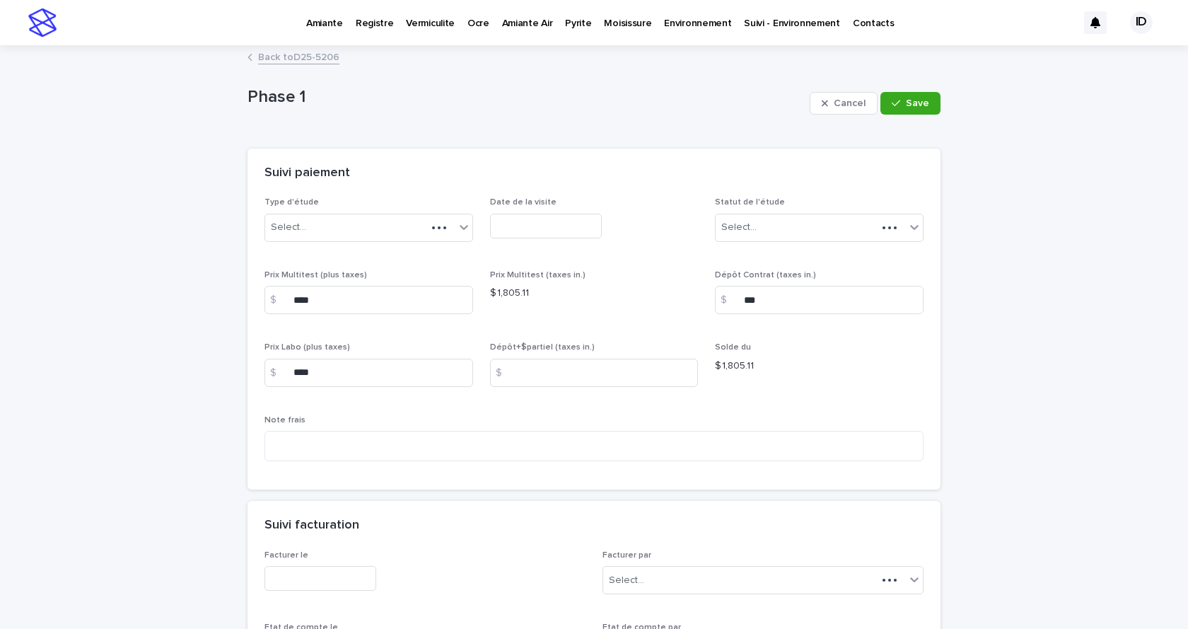
scroll to position [141, 0]
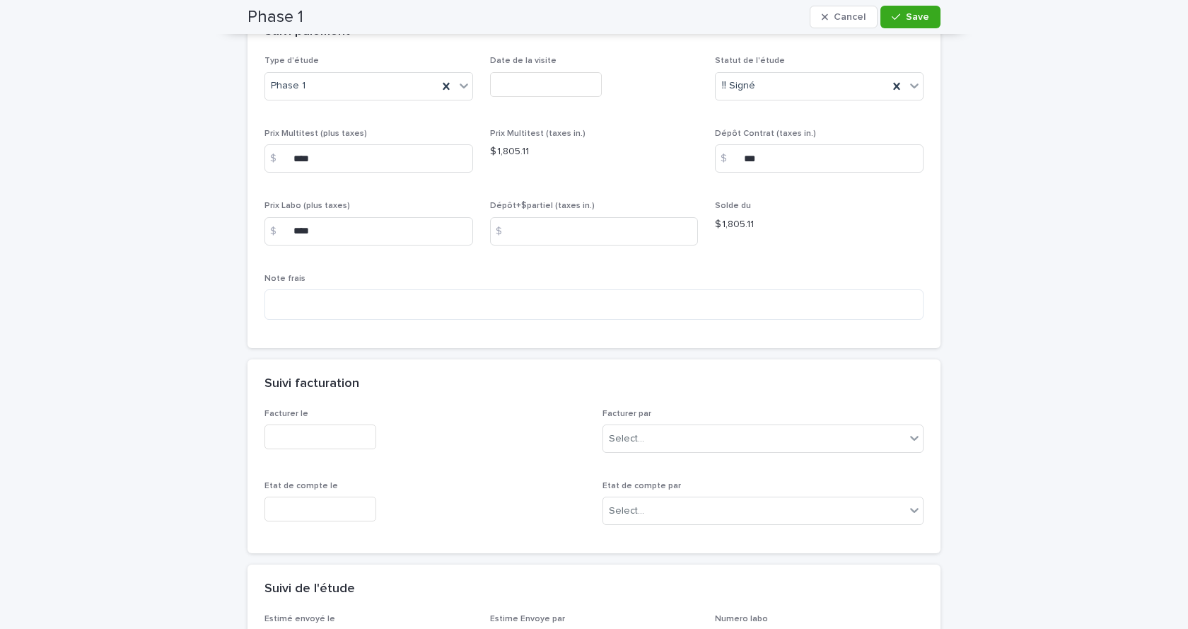
click at [308, 439] on input "text" at bounding box center [320, 436] width 112 height 25
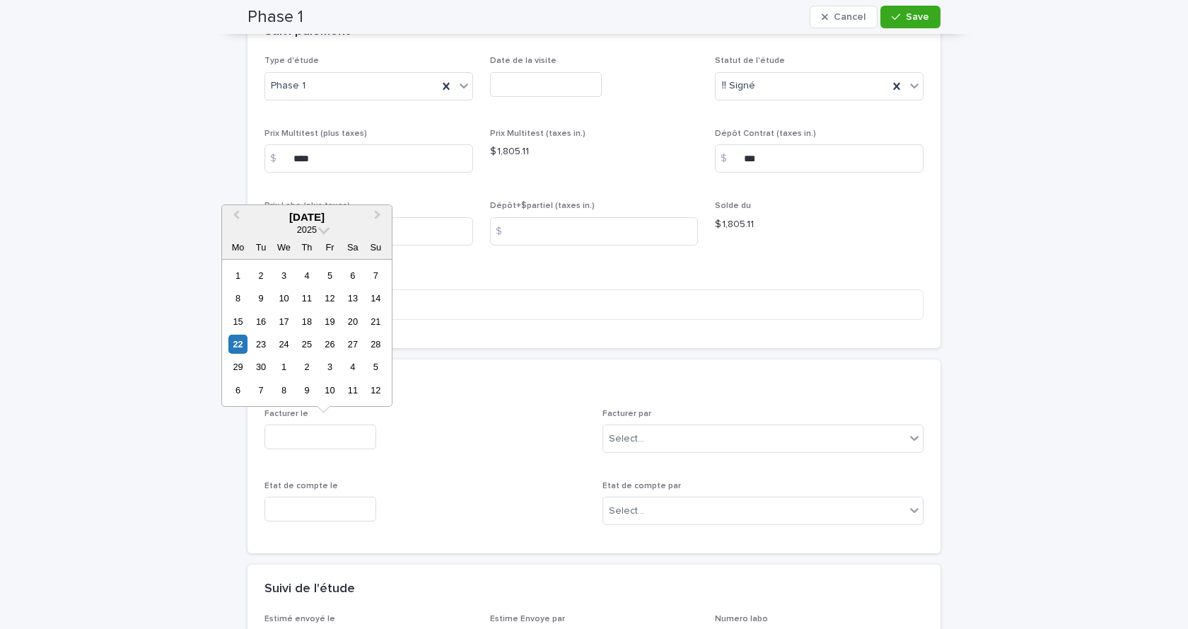
click at [238, 343] on div "22" at bounding box center [237, 343] width 19 height 19
type input "**********"
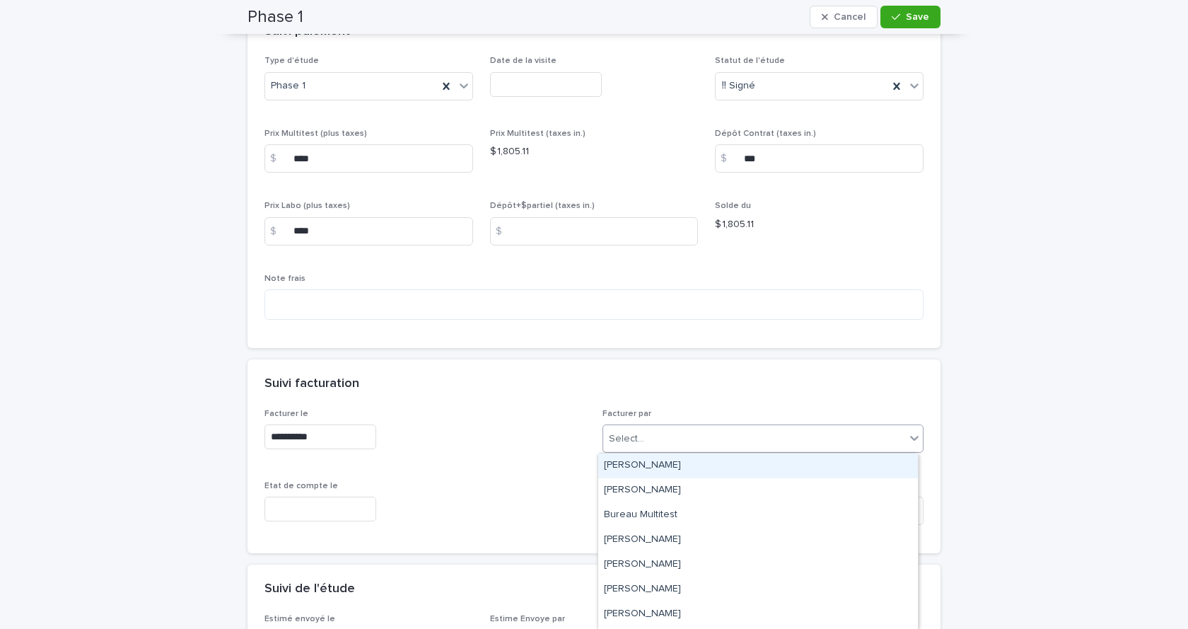
click at [689, 425] on div "Select..." at bounding box center [762, 438] width 321 height 28
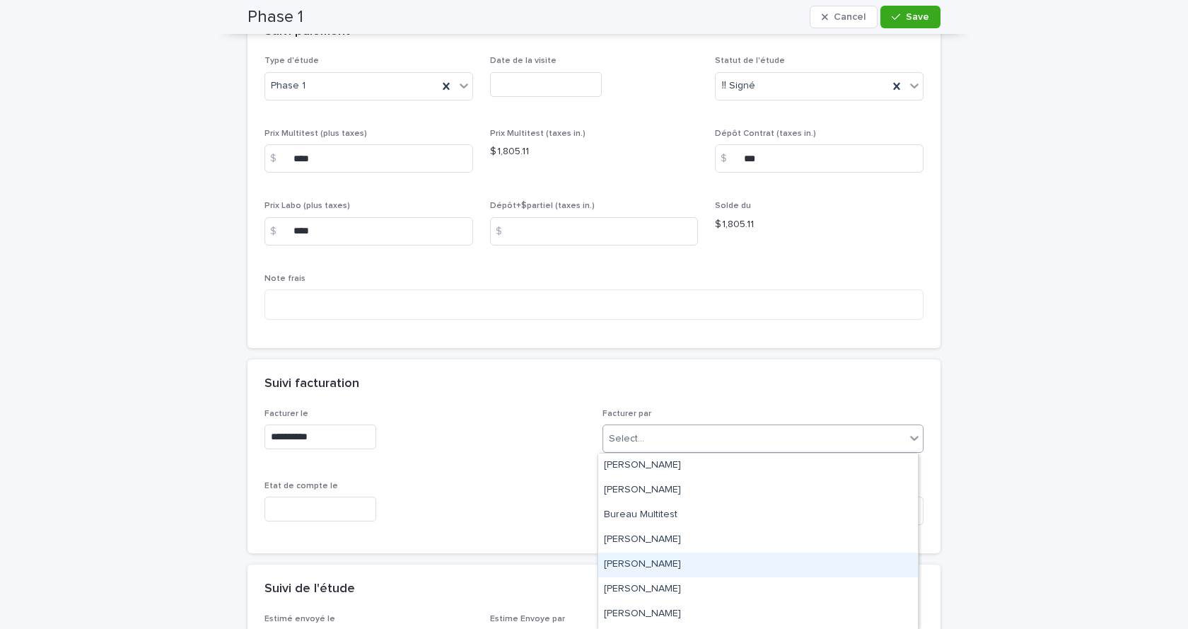
click at [642, 522] on div "[PERSON_NAME]" at bounding box center [758, 564] width 320 height 25
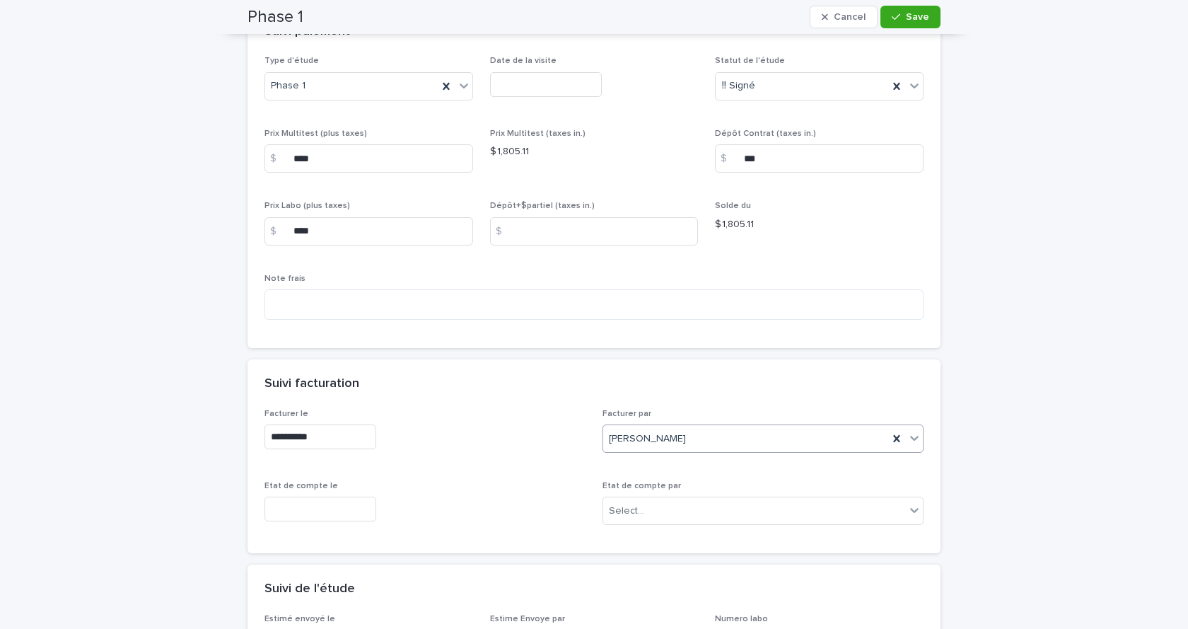
scroll to position [424, 0]
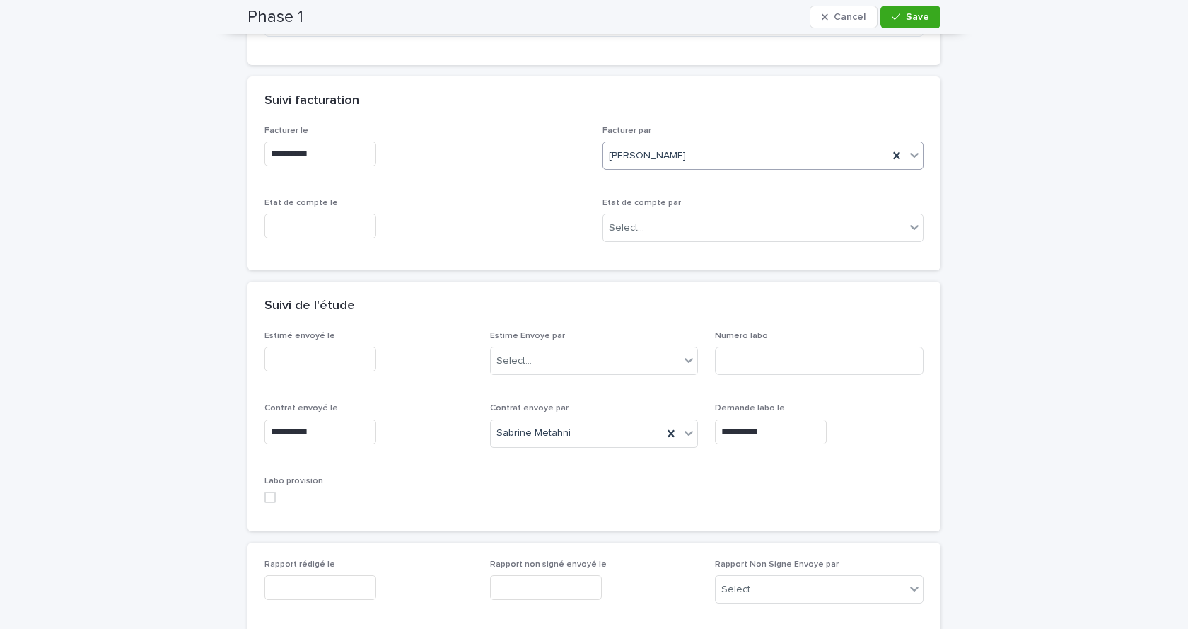
click at [267, 498] on span at bounding box center [269, 496] width 11 height 11
click at [920, 10] on button "Save" at bounding box center [910, 17] width 60 height 23
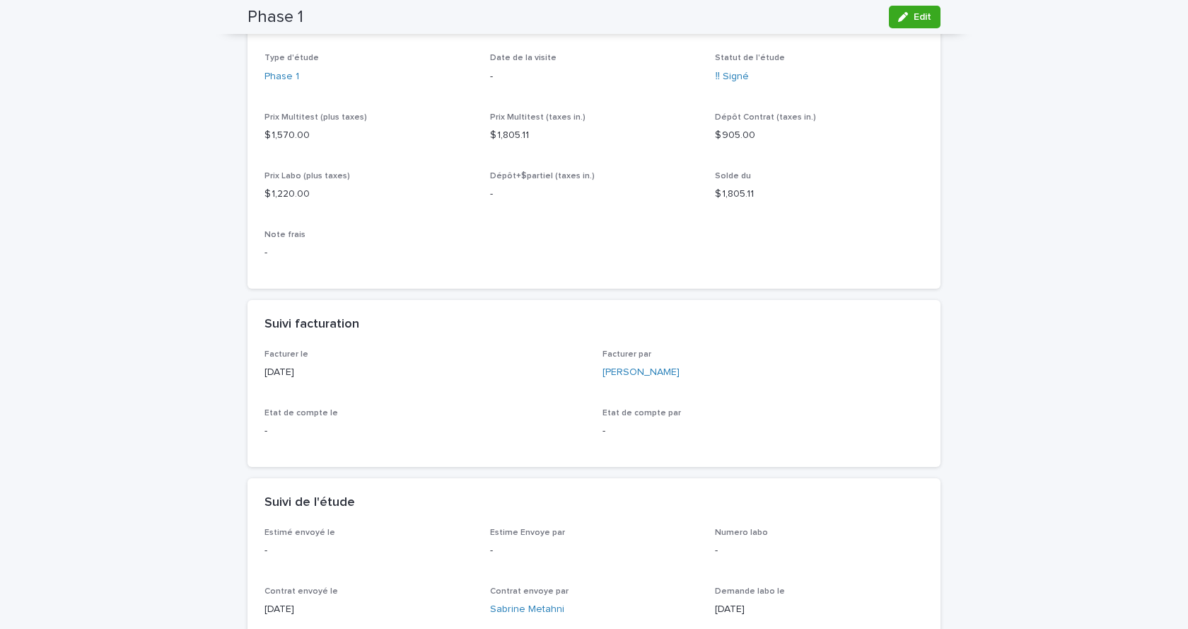
scroll to position [3, 0]
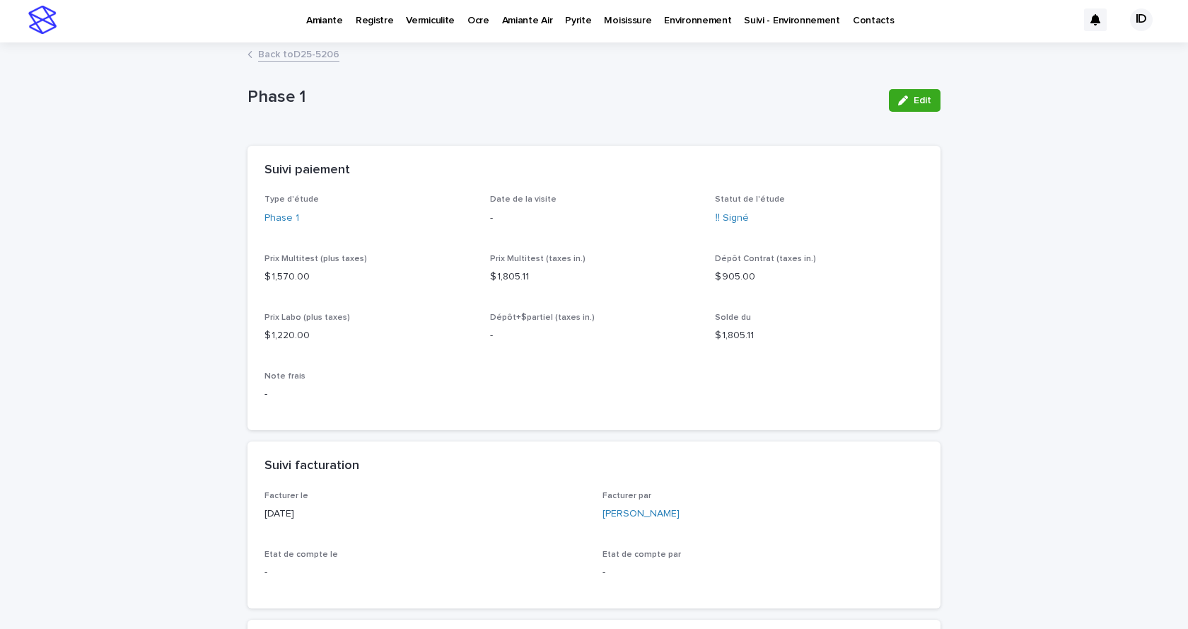
click at [293, 48] on link "Back to D25-5206" at bounding box center [298, 53] width 81 height 16
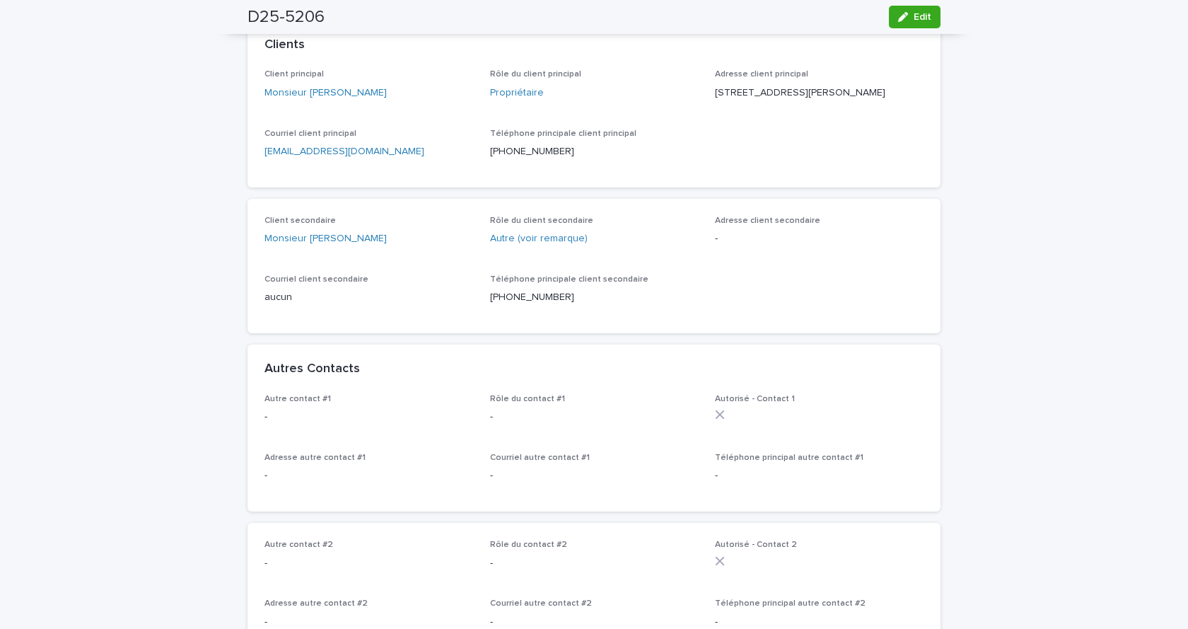
scroll to position [187, 0]
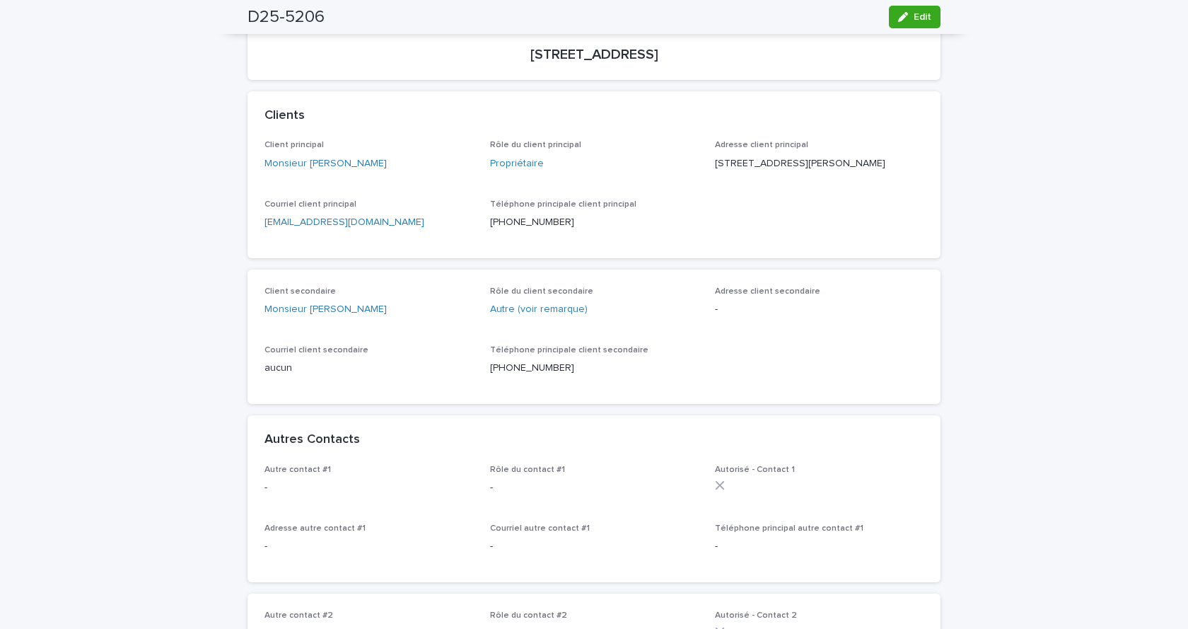
drag, startPoint x: 865, startPoint y: 160, endPoint x: 707, endPoint y: 165, distance: 157.7
click at [707, 165] on div "Client principal Monsieur [PERSON_NAME] Rôle du client principal Propriétaire A…" at bounding box center [593, 190] width 659 height 100
copy p "[STREET_ADDRESS] O"
drag, startPoint x: 749, startPoint y: 177, endPoint x: 707, endPoint y: 176, distance: 42.4
click at [707, 176] on div "Client principal Monsieur [PERSON_NAME] Rôle du client principal Propriétaire A…" at bounding box center [593, 190] width 659 height 100
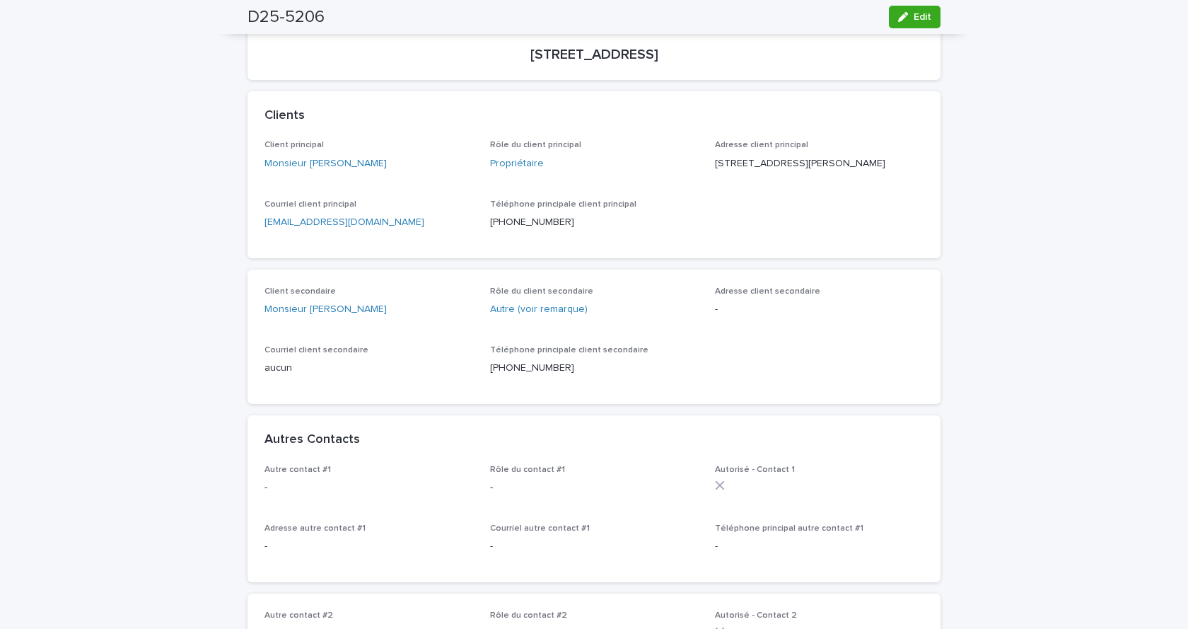
copy p "Laval QC"
drag, startPoint x: 790, startPoint y: 176, endPoint x: 752, endPoint y: 177, distance: 38.2
click at [752, 171] on p "[STREET_ADDRESS][PERSON_NAME]" at bounding box center [819, 163] width 209 height 15
copy p "H7P 0L7"
drag, startPoint x: 704, startPoint y: 52, endPoint x: 435, endPoint y: 63, distance: 269.6
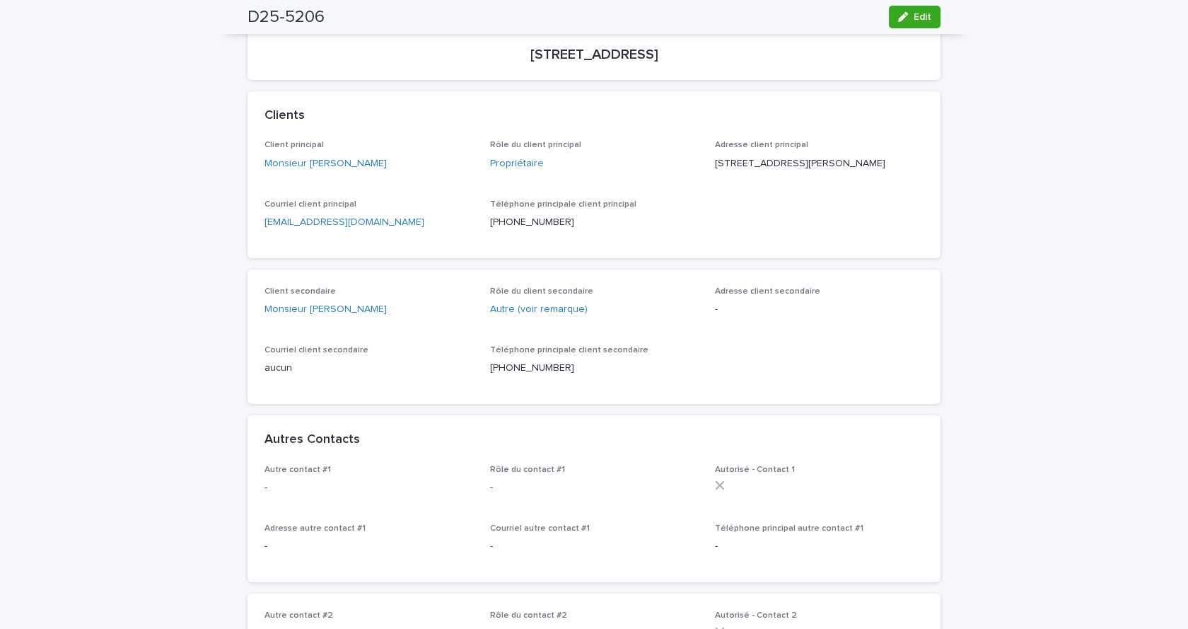
click at [435, 63] on section "[STREET_ADDRESS]" at bounding box center [593, 52] width 693 height 55
copy p "[STREET_ADDRESS]"
click at [349, 227] on link "[EMAIL_ADDRESS][DOMAIN_NAME]" at bounding box center [344, 222] width 160 height 10
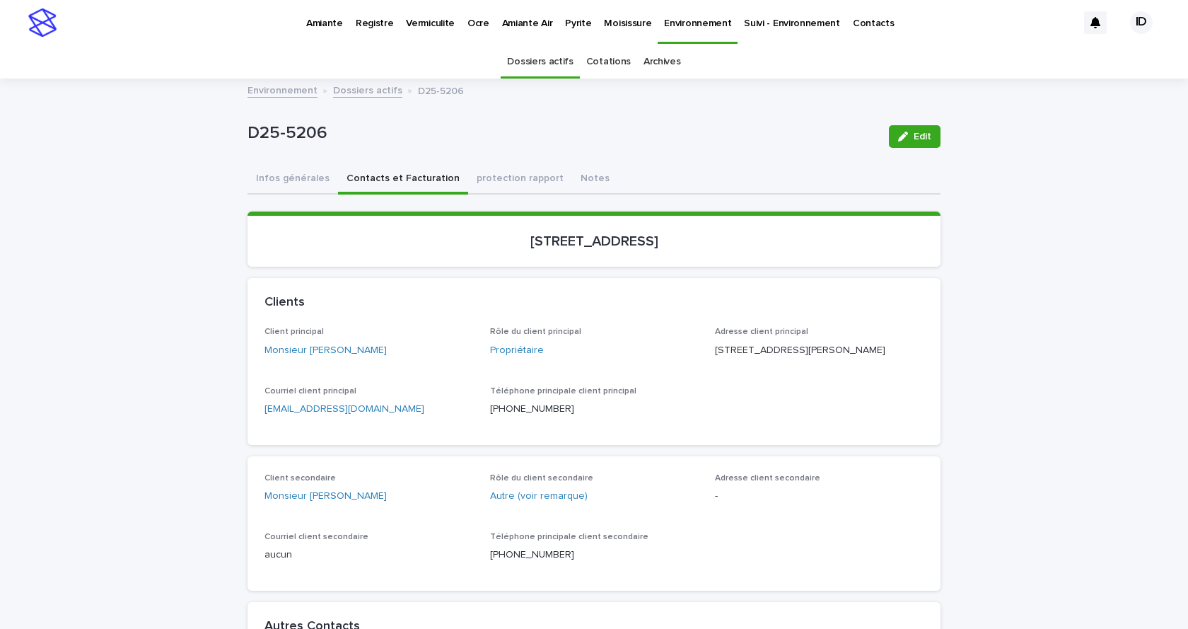
click at [359, 88] on link "Dossiers actifs" at bounding box center [367, 89] width 69 height 16
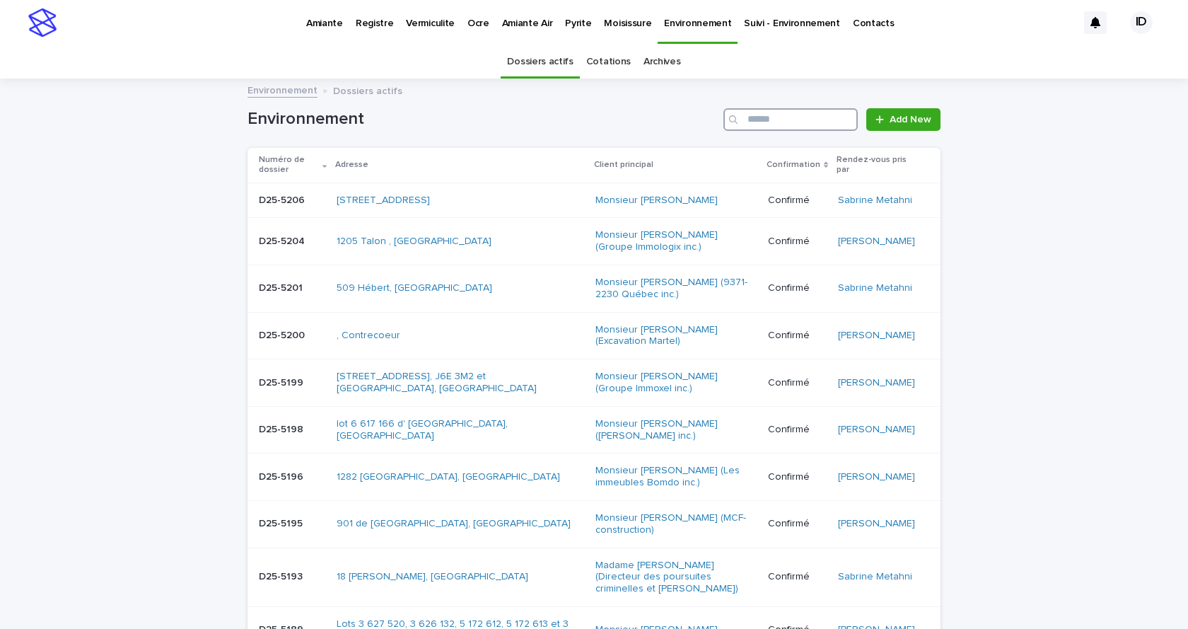
click at [776, 119] on input "Search" at bounding box center [790, 119] width 134 height 23
type input "*******"
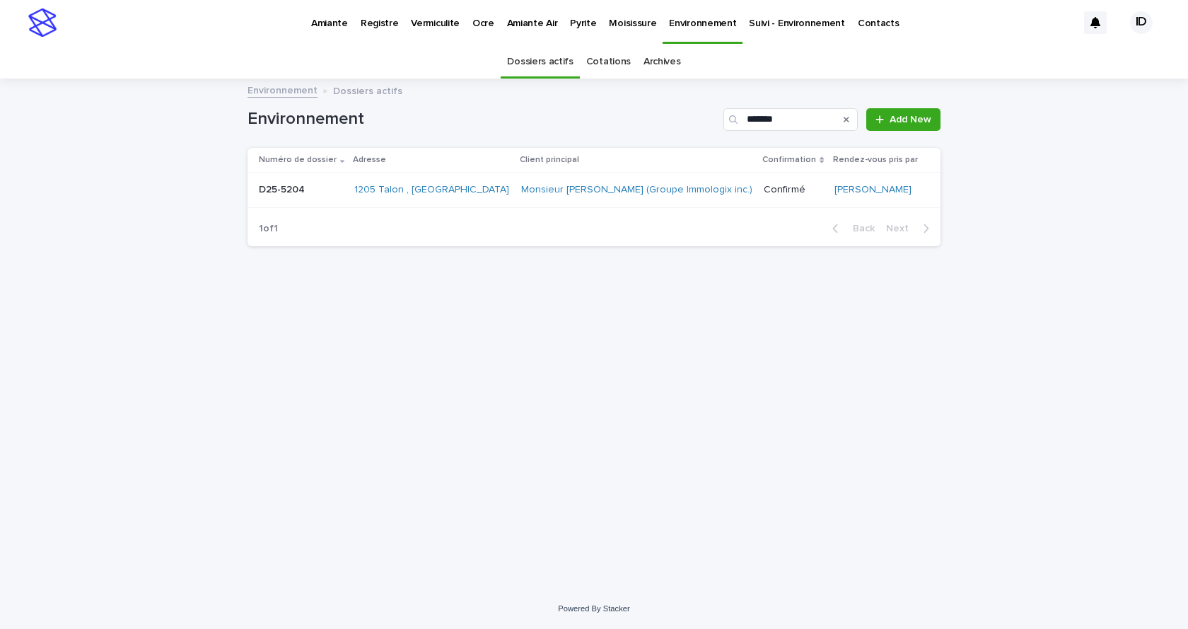
click at [620, 199] on div "Monsieur [PERSON_NAME] (Groupe Immologix inc.)" at bounding box center [637, 189] width 232 height 23
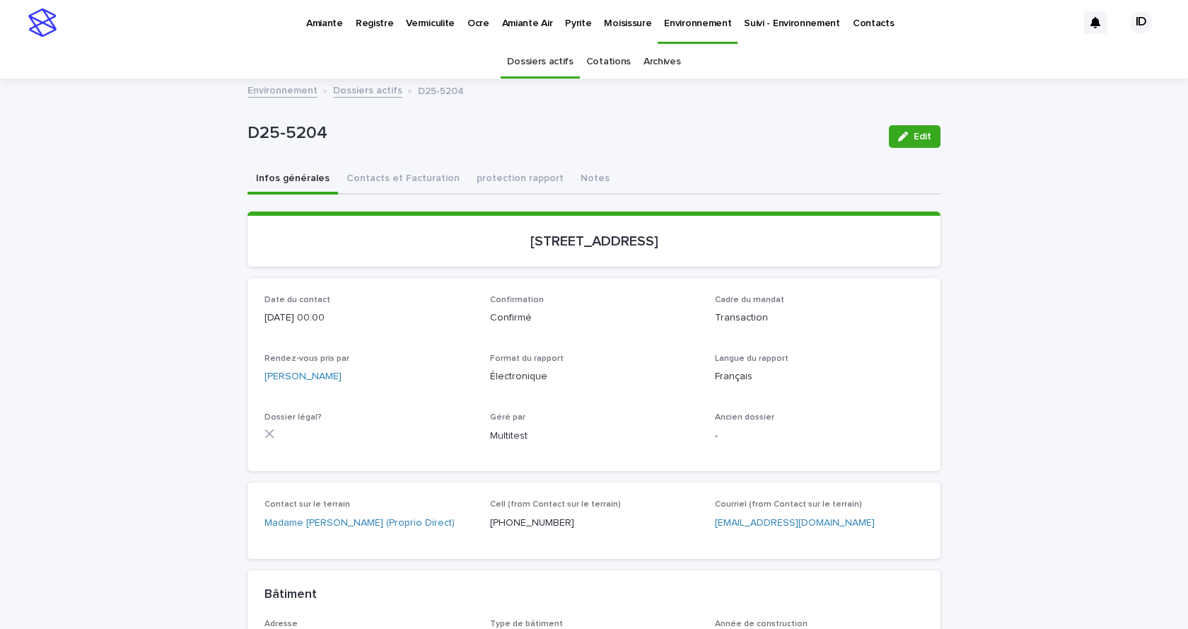
scroll to position [71, 0]
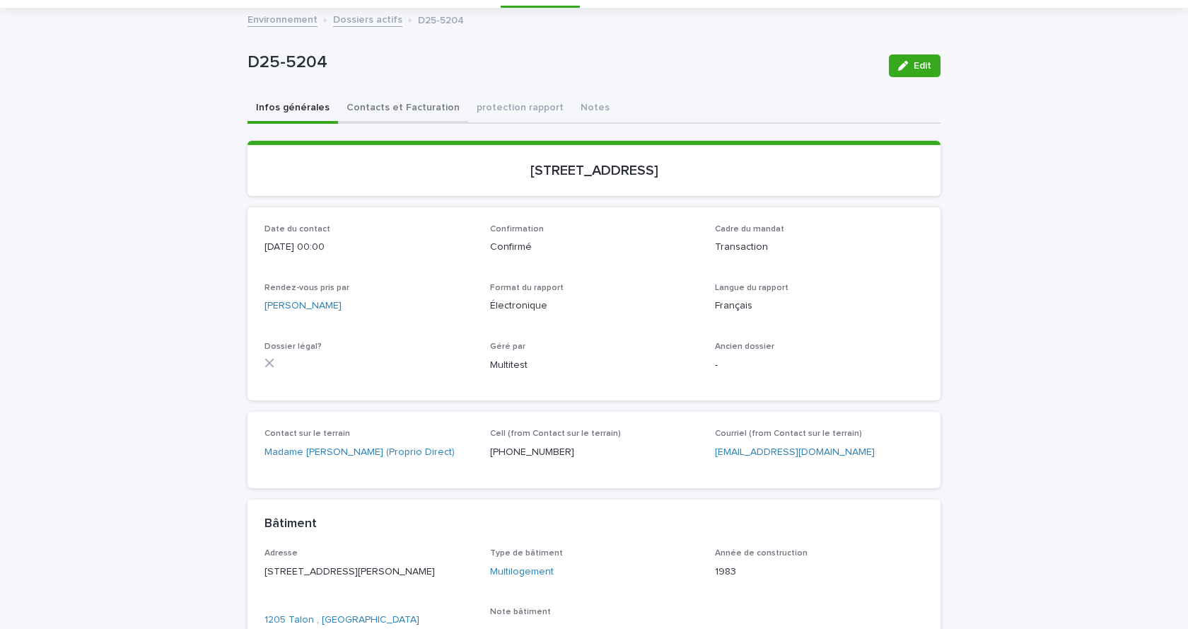
click at [399, 109] on button "Contacts et Facturation" at bounding box center [403, 109] width 130 height 30
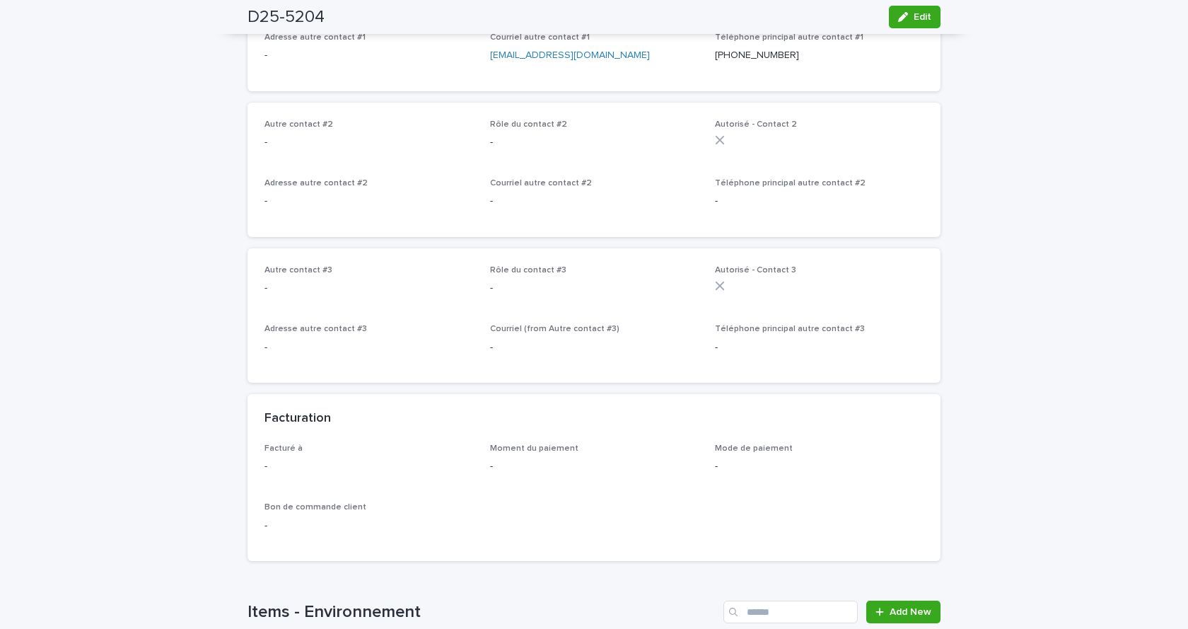
scroll to position [1061, 0]
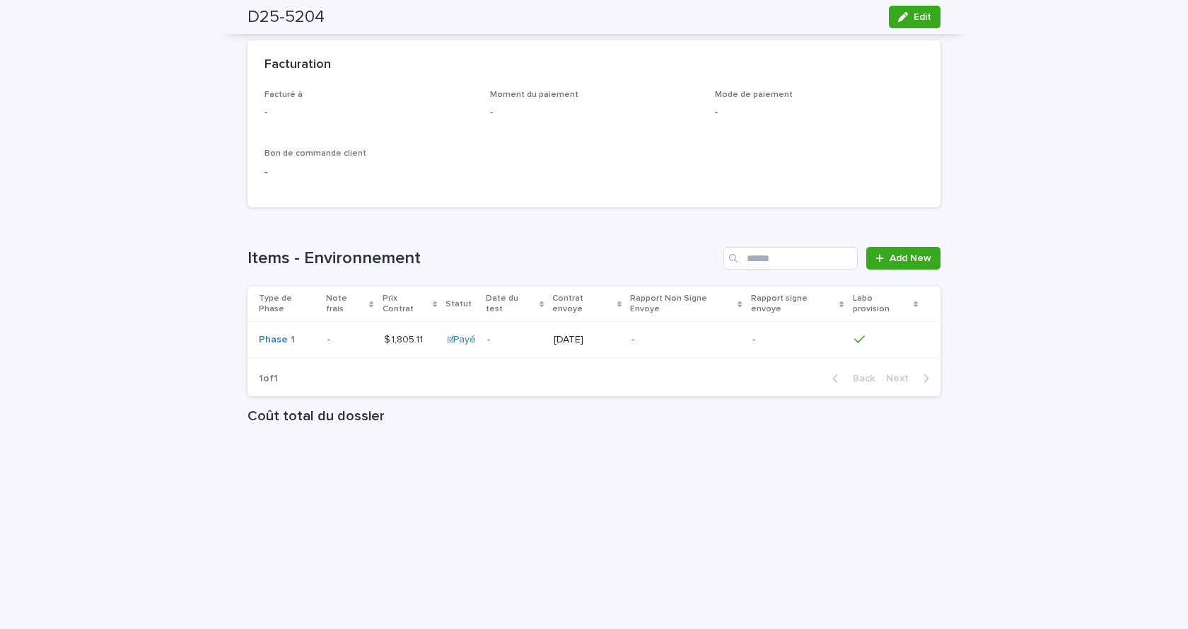
click at [486, 328] on td "-" at bounding box center [514, 340] width 66 height 36
